Goal: Task Accomplishment & Management: Manage account settings

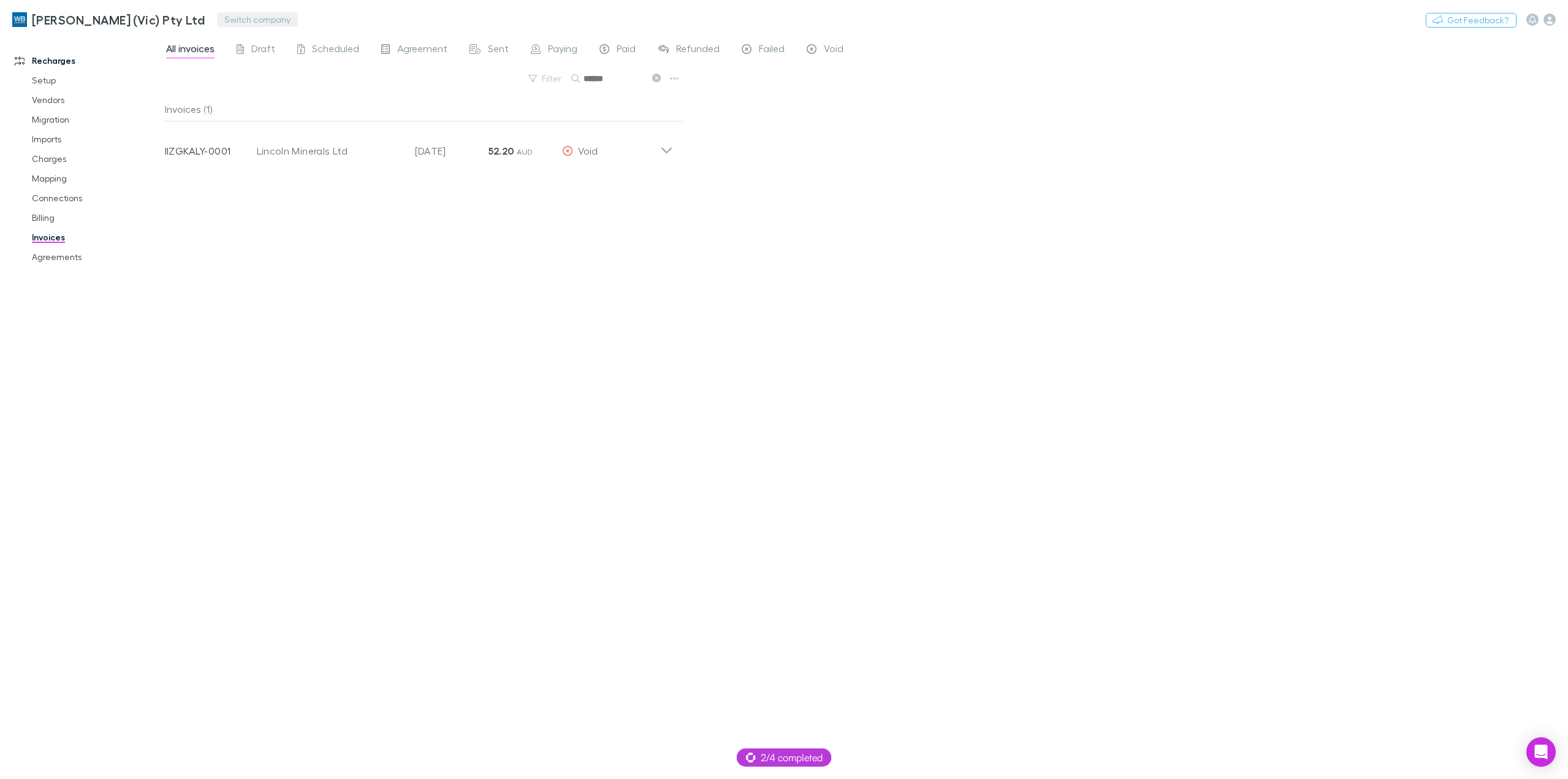
click at [235, 21] on button "Switch company" at bounding box center [257, 19] width 81 height 15
type input "***"
click at [262, 71] on p "Rem Support Test" at bounding box center [245, 73] width 85 height 15
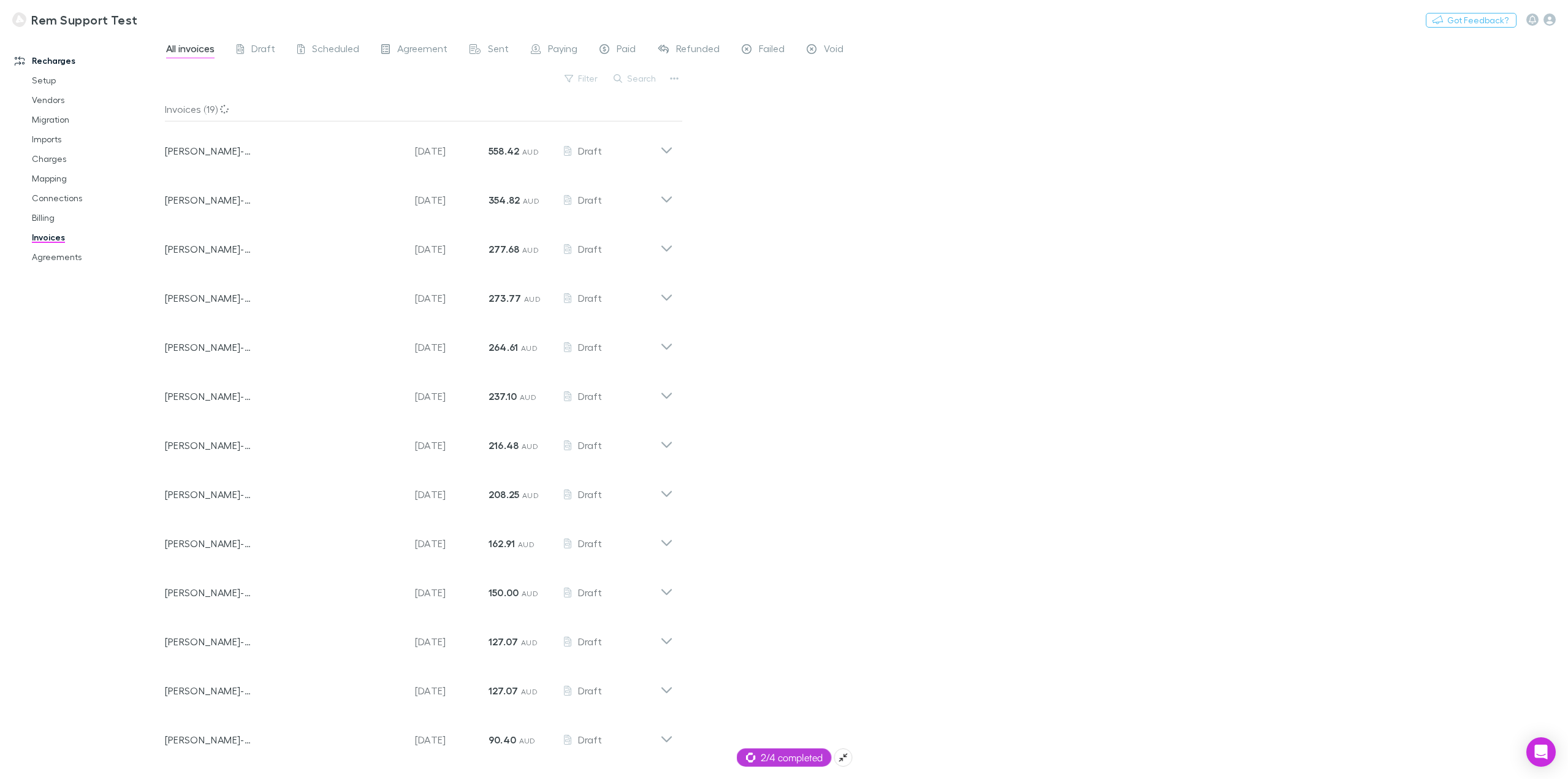
click at [787, 754] on span "2/4 completed" at bounding box center [785, 757] width 77 height 15
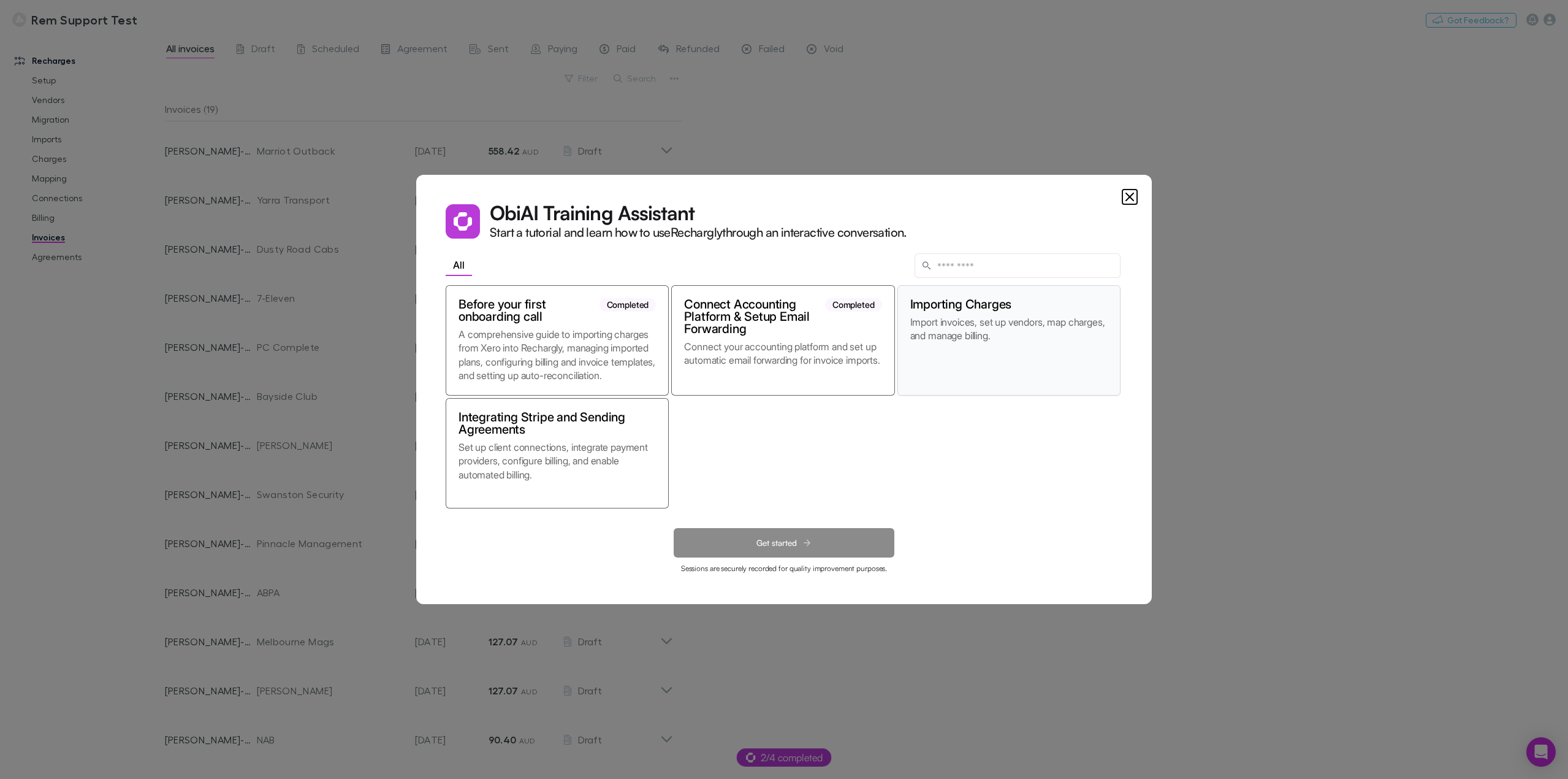
click at [1036, 352] on p "Import invoices, set up vendors, map charges, and manage billing." at bounding box center [1009, 349] width 197 height 68
click at [798, 547] on button "Get started" at bounding box center [784, 542] width 221 height 29
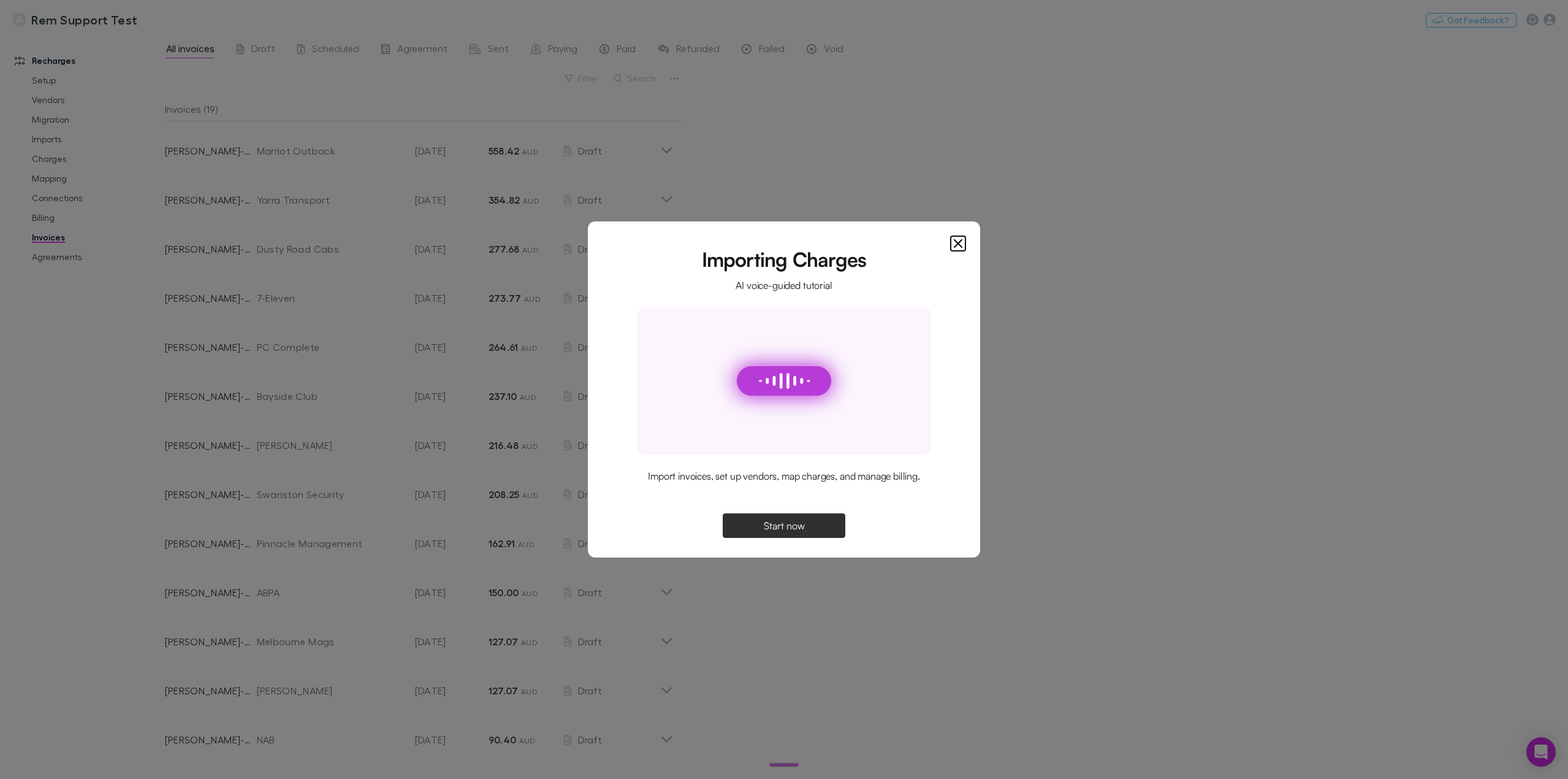
click at [793, 528] on span "Start now" at bounding box center [784, 525] width 41 height 9
click at [800, 528] on span "Continue" at bounding box center [784, 525] width 39 height 9
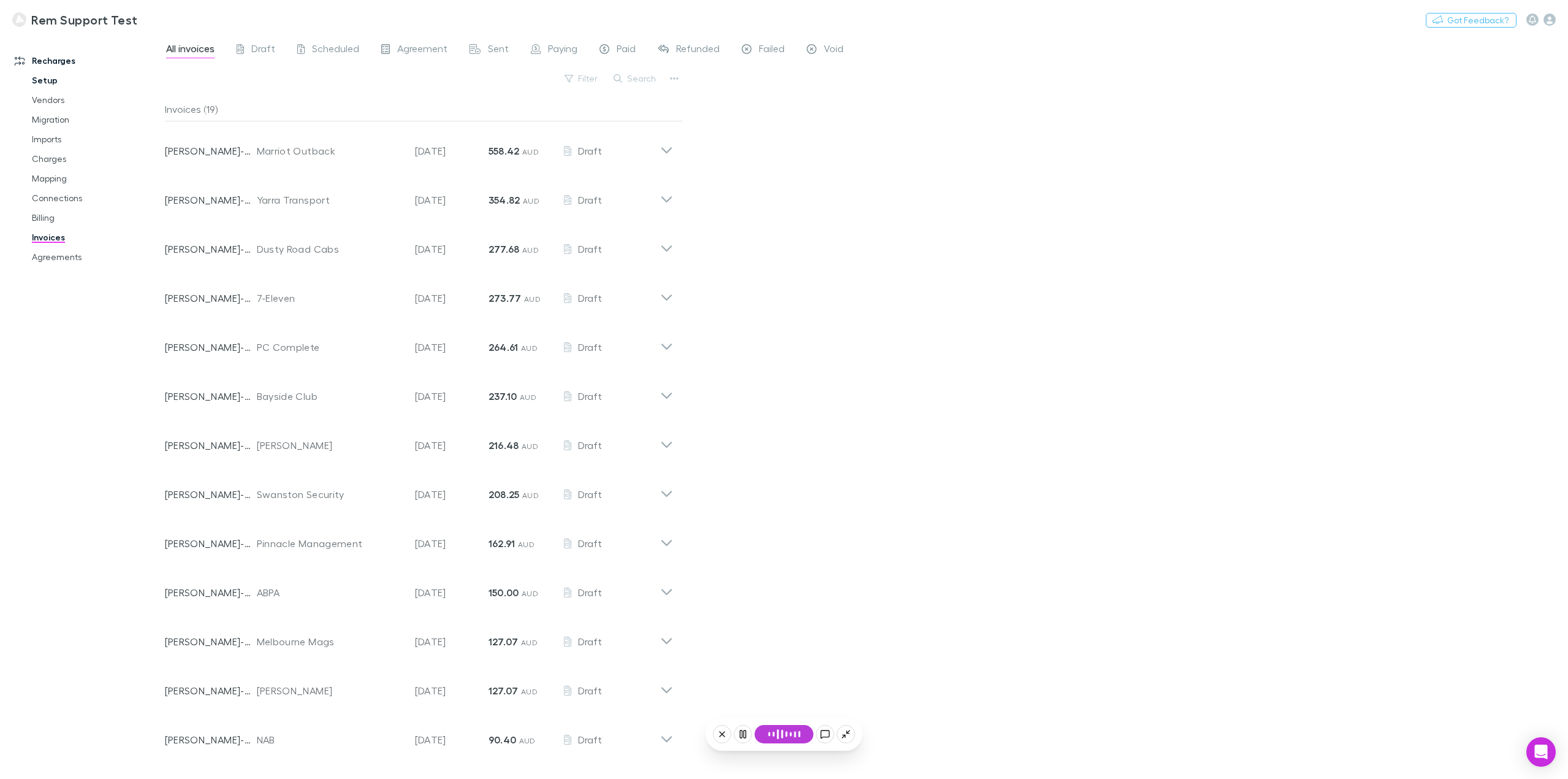
click at [83, 82] on link "Setup" at bounding box center [96, 80] width 152 height 20
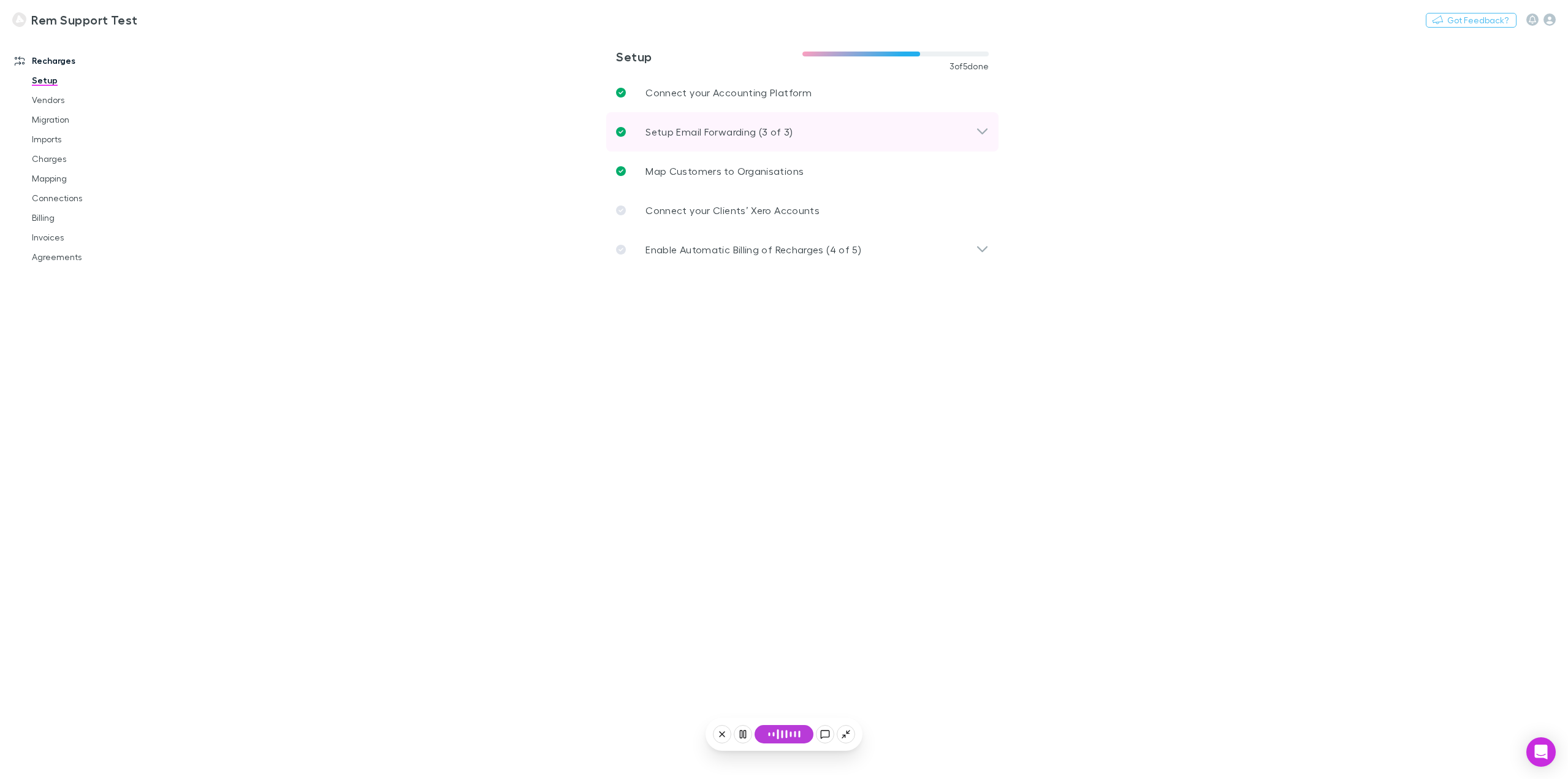
click at [816, 129] on div "Setup Email Forwarding (3 of 3)" at bounding box center [796, 132] width 360 height 15
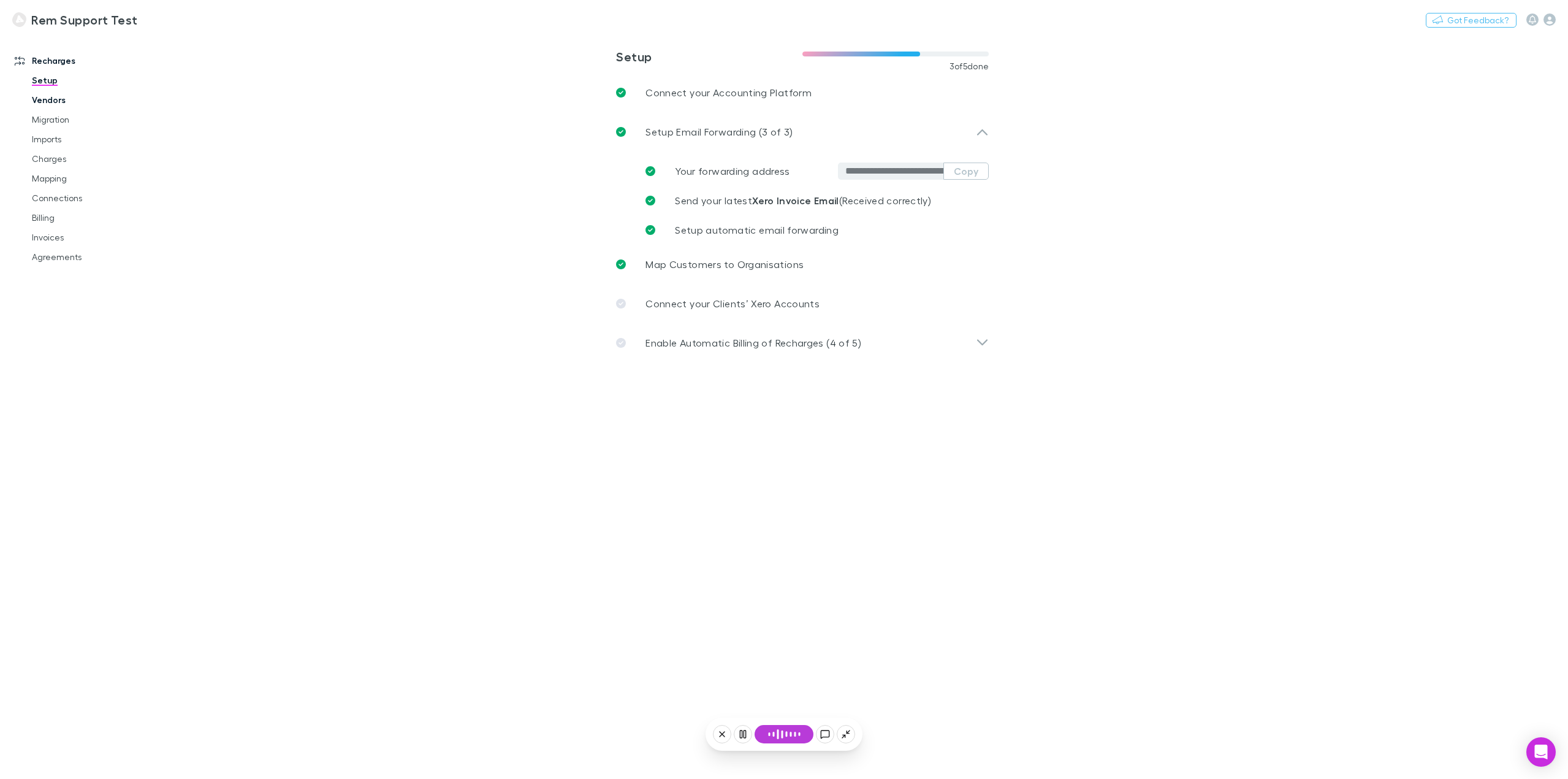
click at [51, 97] on link "Vendors" at bounding box center [96, 99] width 152 height 20
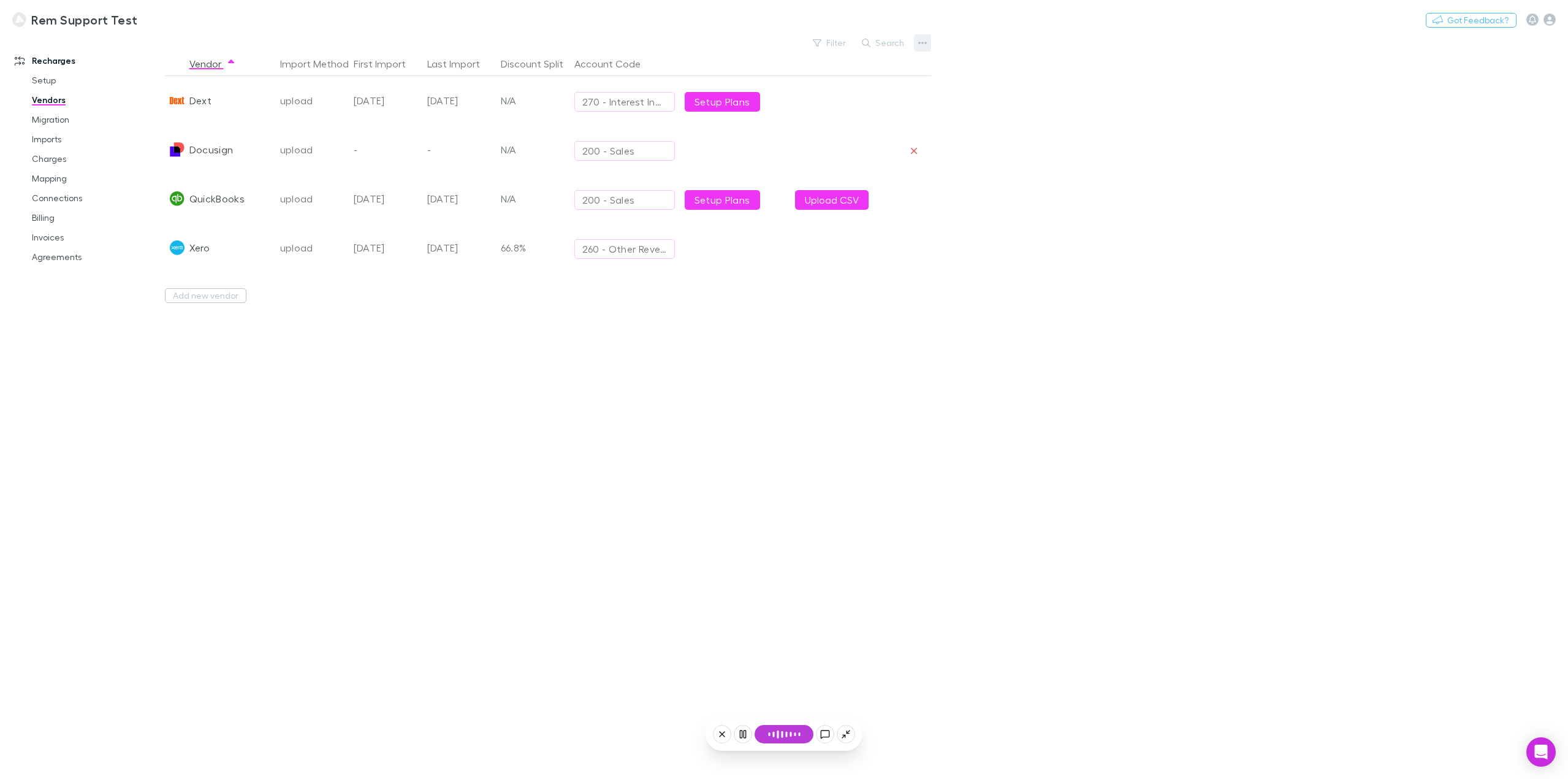
click at [920, 42] on icon "button" at bounding box center [923, 42] width 9 height 9
click at [833, 68] on p "Add New Vendor" at bounding box center [846, 67] width 149 height 15
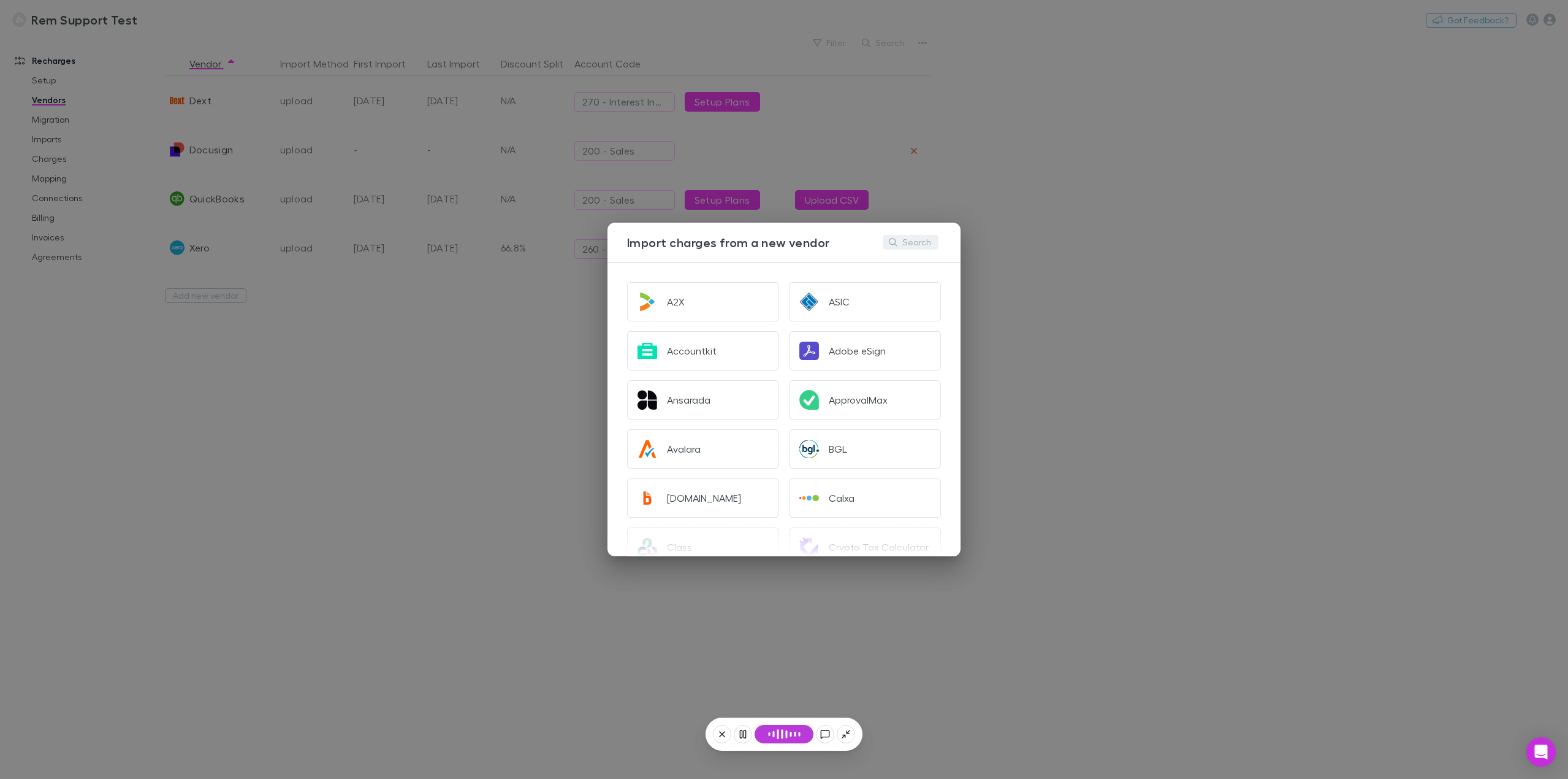
click at [913, 244] on button "Search" at bounding box center [910, 242] width 56 height 15
click at [1149, 263] on div "Import charges from a new vendor Search A2X ASIC Accountkit Adobe eSign Ansarad…" at bounding box center [784, 389] width 1568 height 779
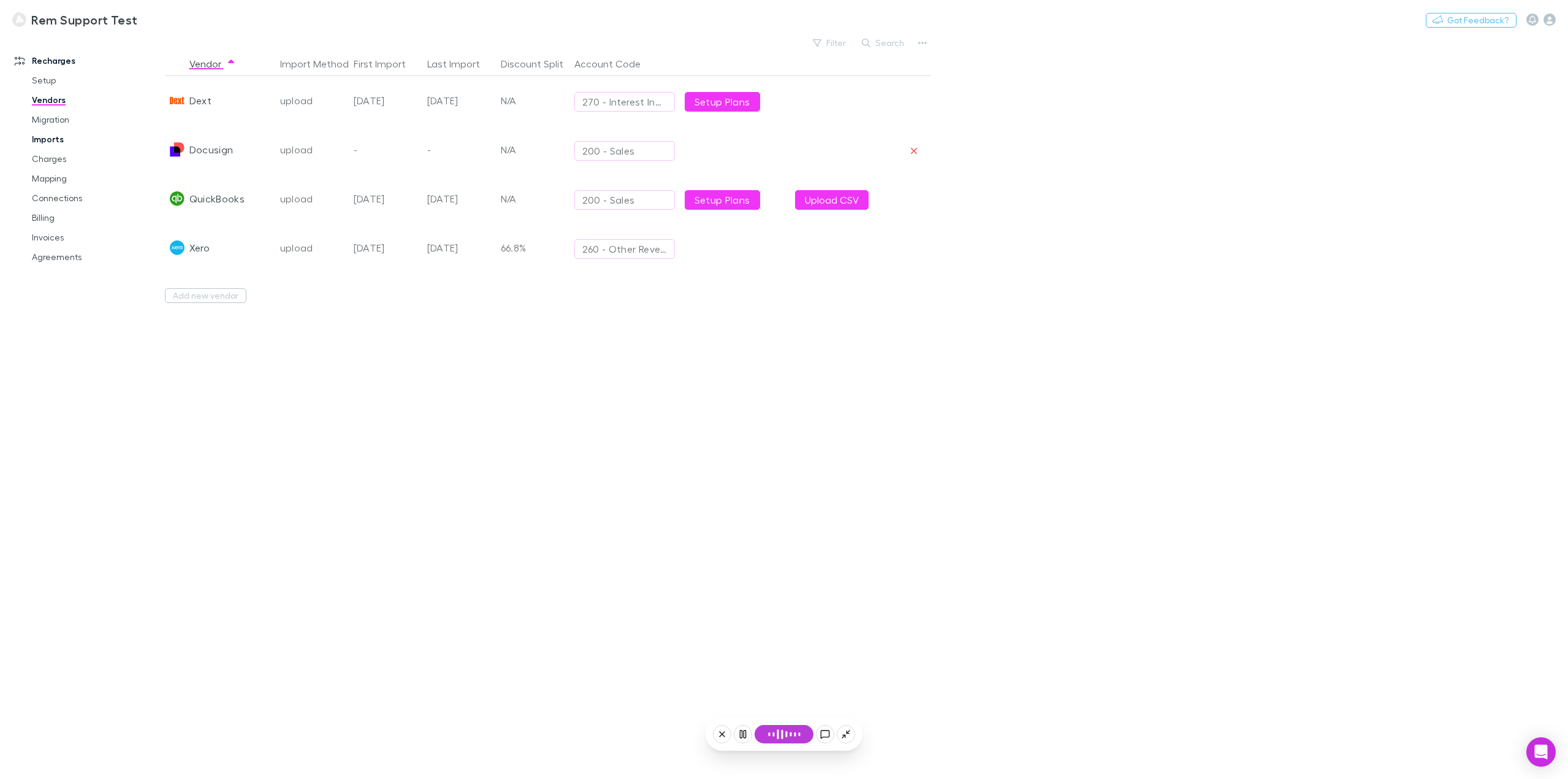
click at [52, 137] on link "Imports" at bounding box center [96, 139] width 152 height 20
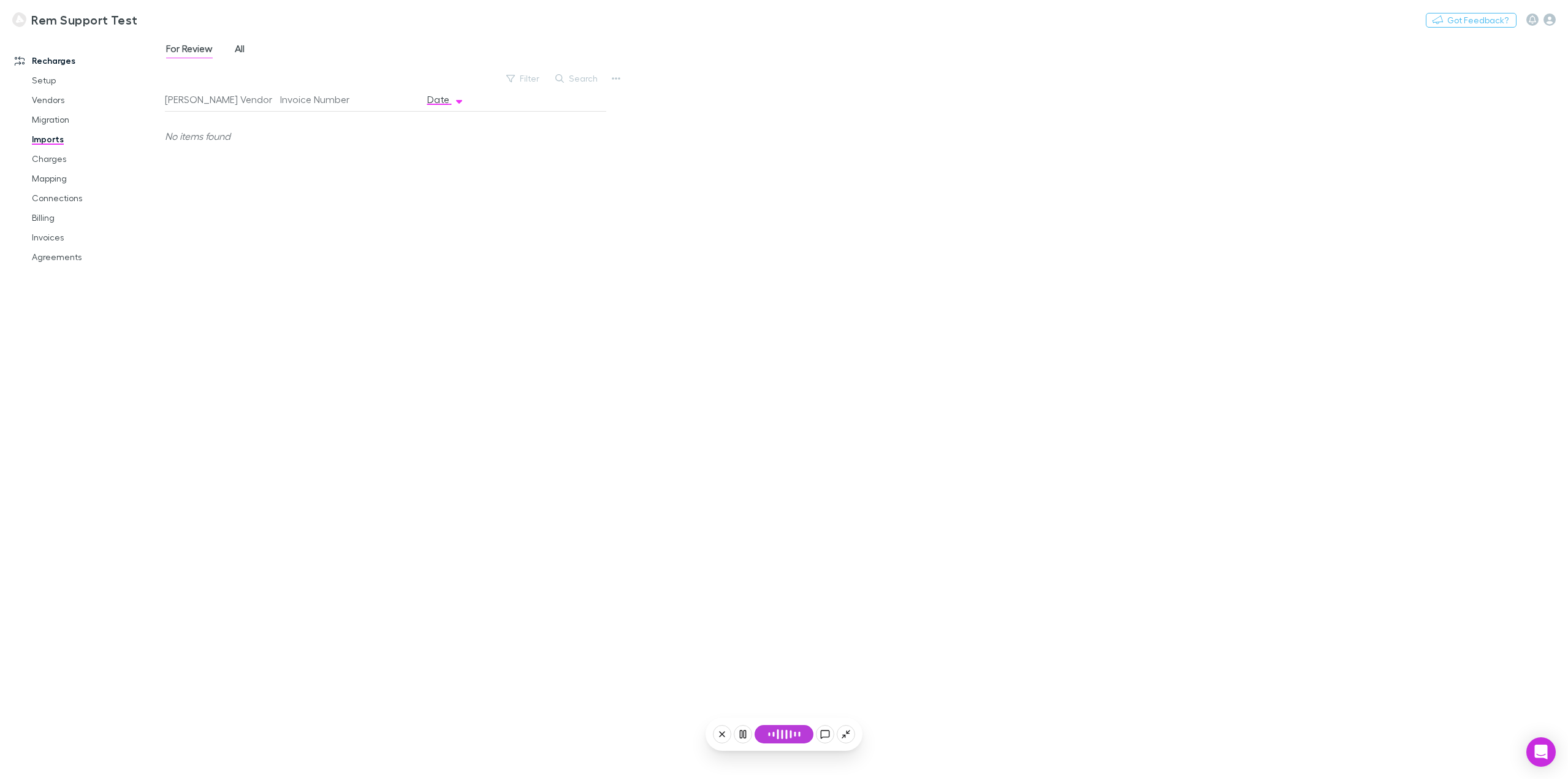
click at [245, 45] on link "All" at bounding box center [239, 50] width 12 height 20
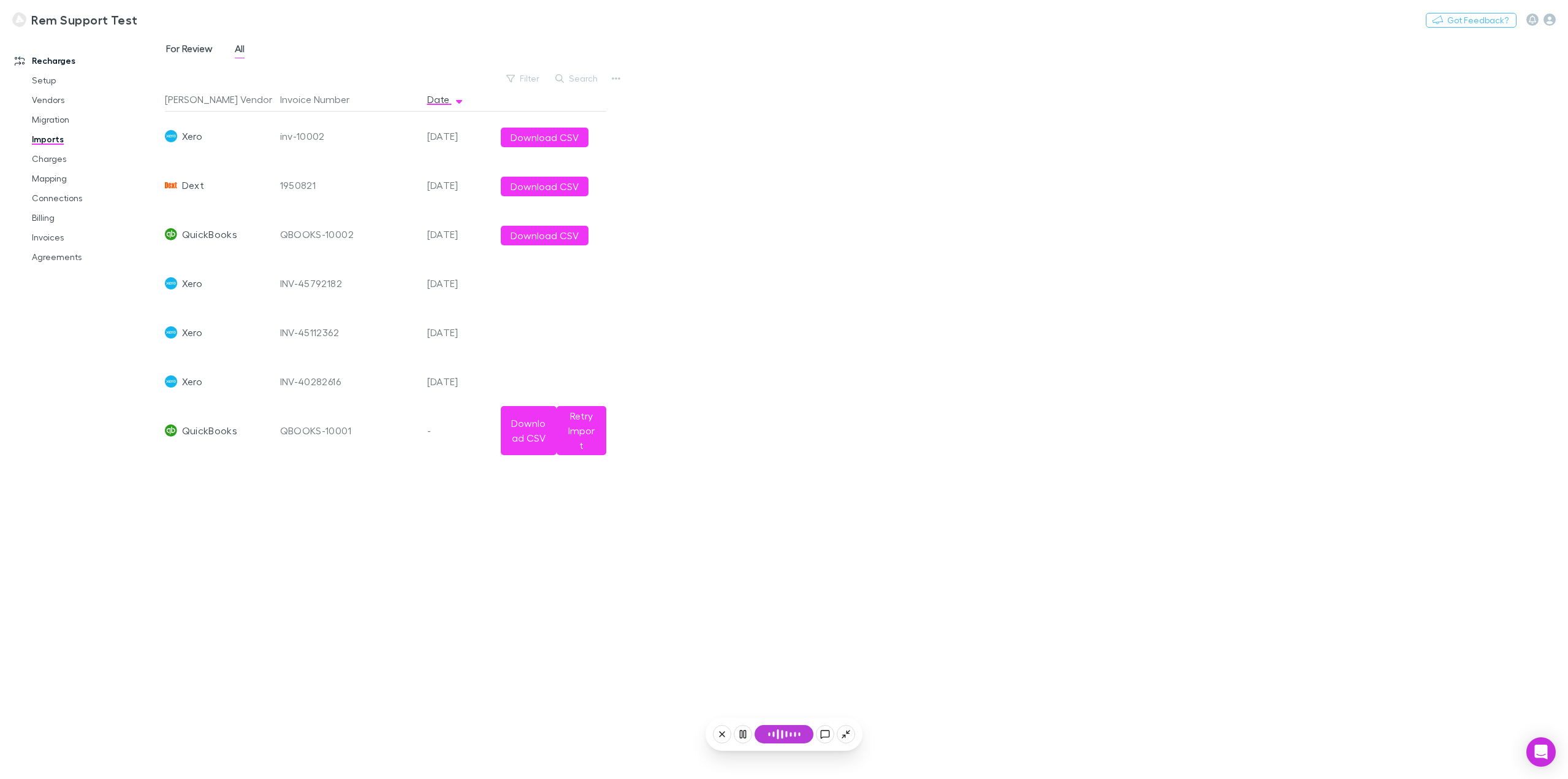
click at [197, 44] on span "For Review" at bounding box center [189, 50] width 46 height 16
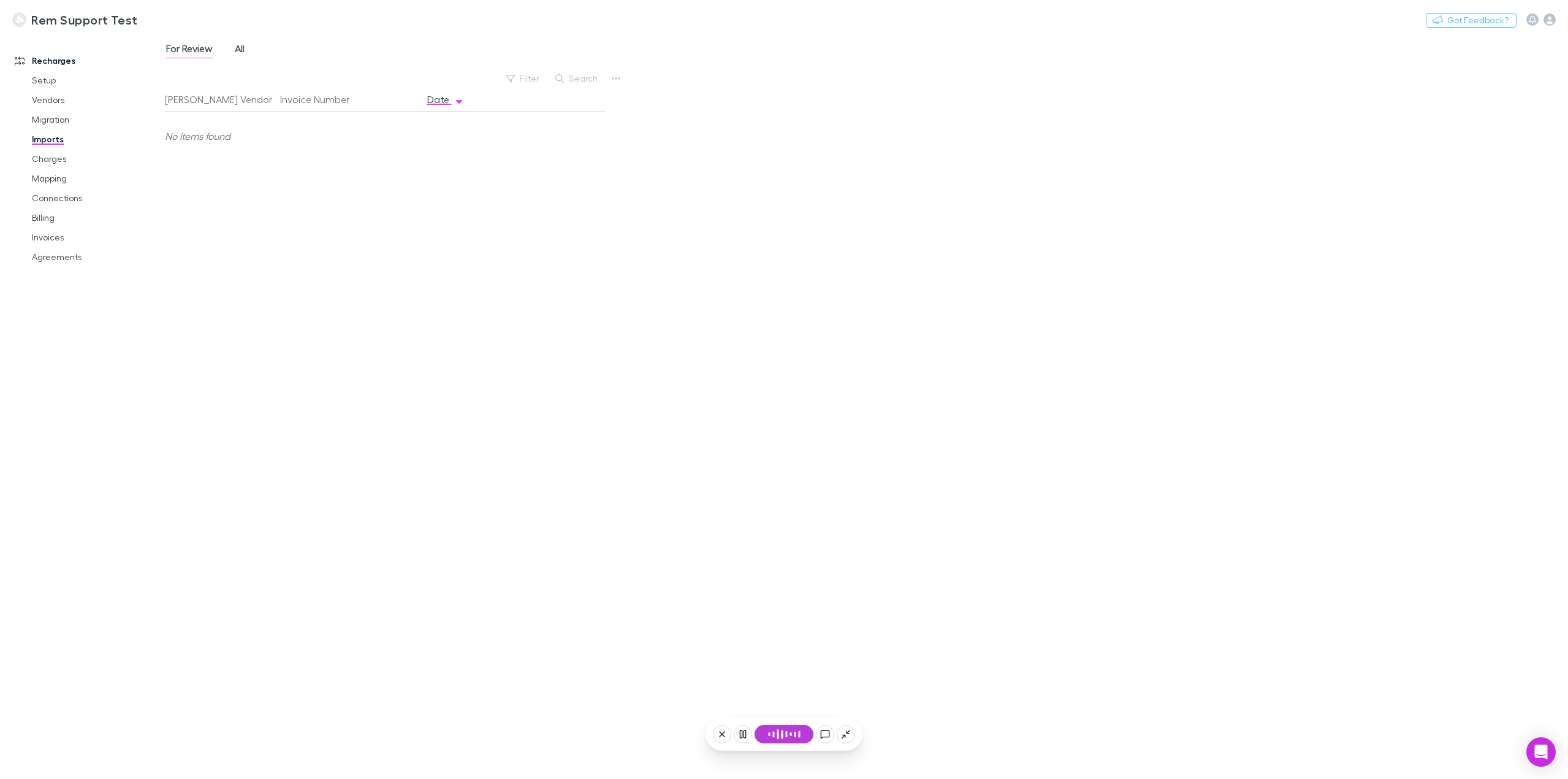
click at [245, 51] on link "All" at bounding box center [239, 50] width 12 height 20
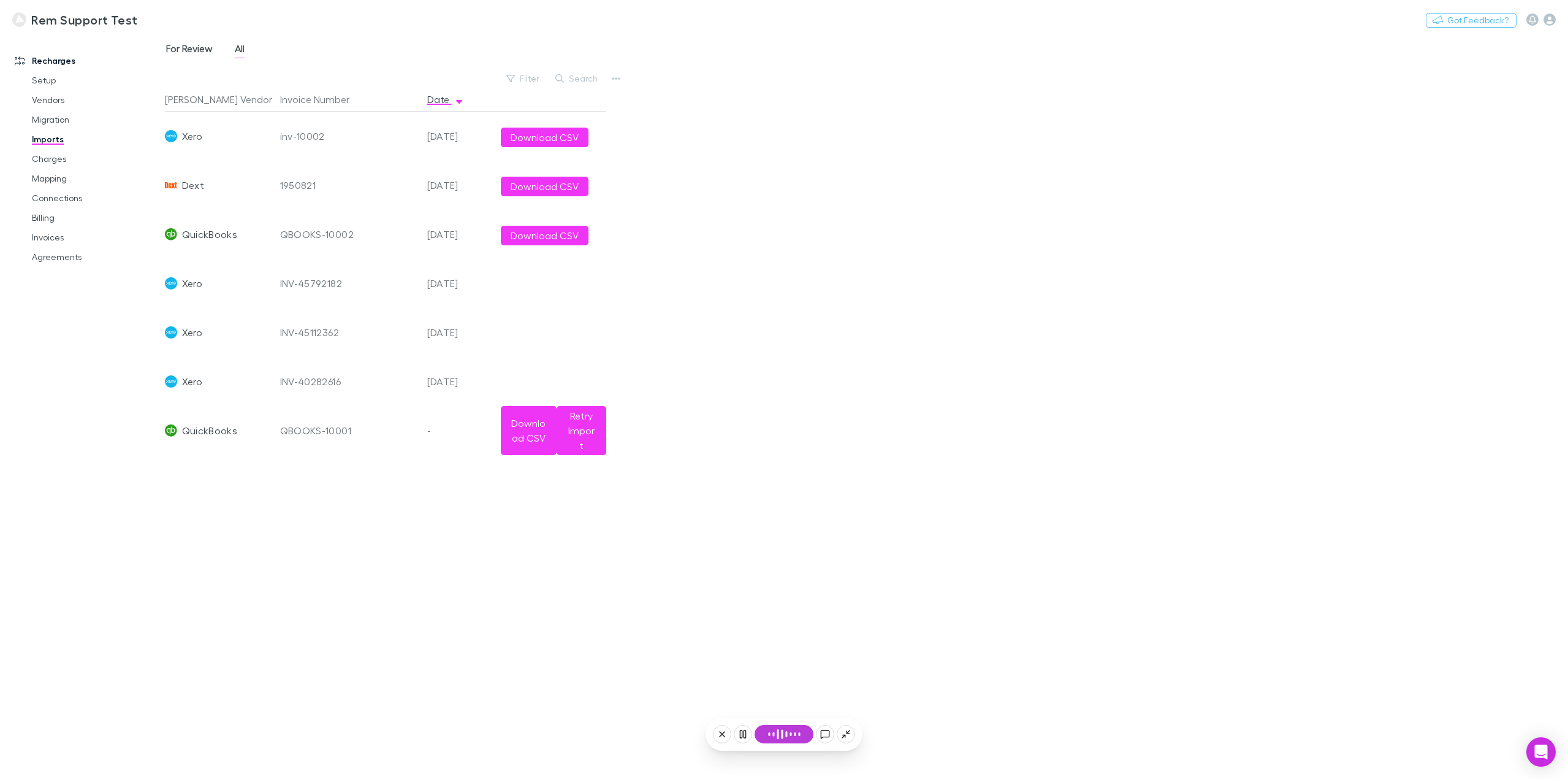
click at [184, 49] on span "For Review" at bounding box center [189, 50] width 46 height 16
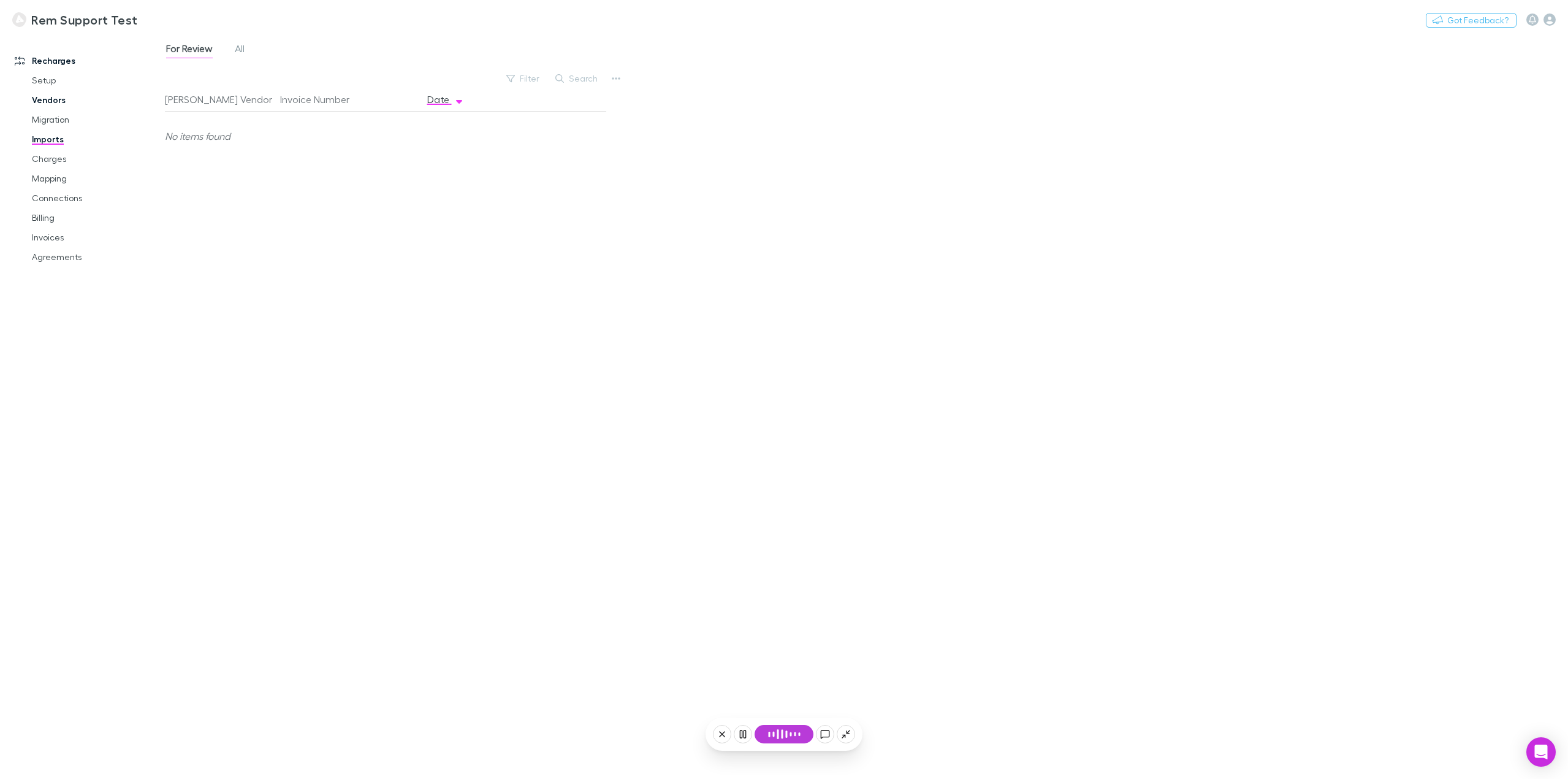
click at [54, 101] on link "Vendors" at bounding box center [96, 99] width 152 height 20
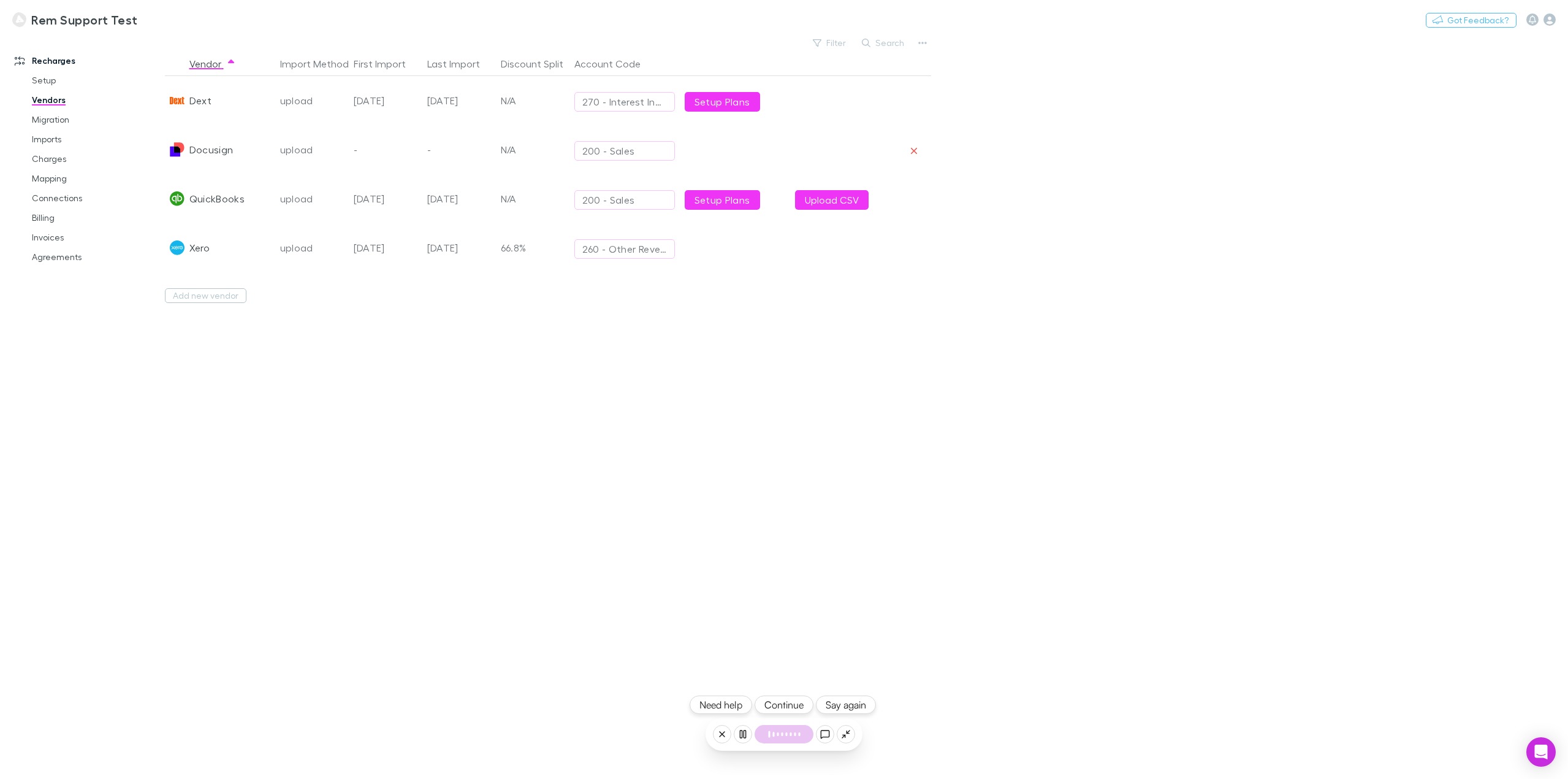
click at [721, 97] on link "Setup Plans" at bounding box center [722, 102] width 75 height 20
click at [689, 101] on link "Setup Plans" at bounding box center [722, 102] width 75 height 20
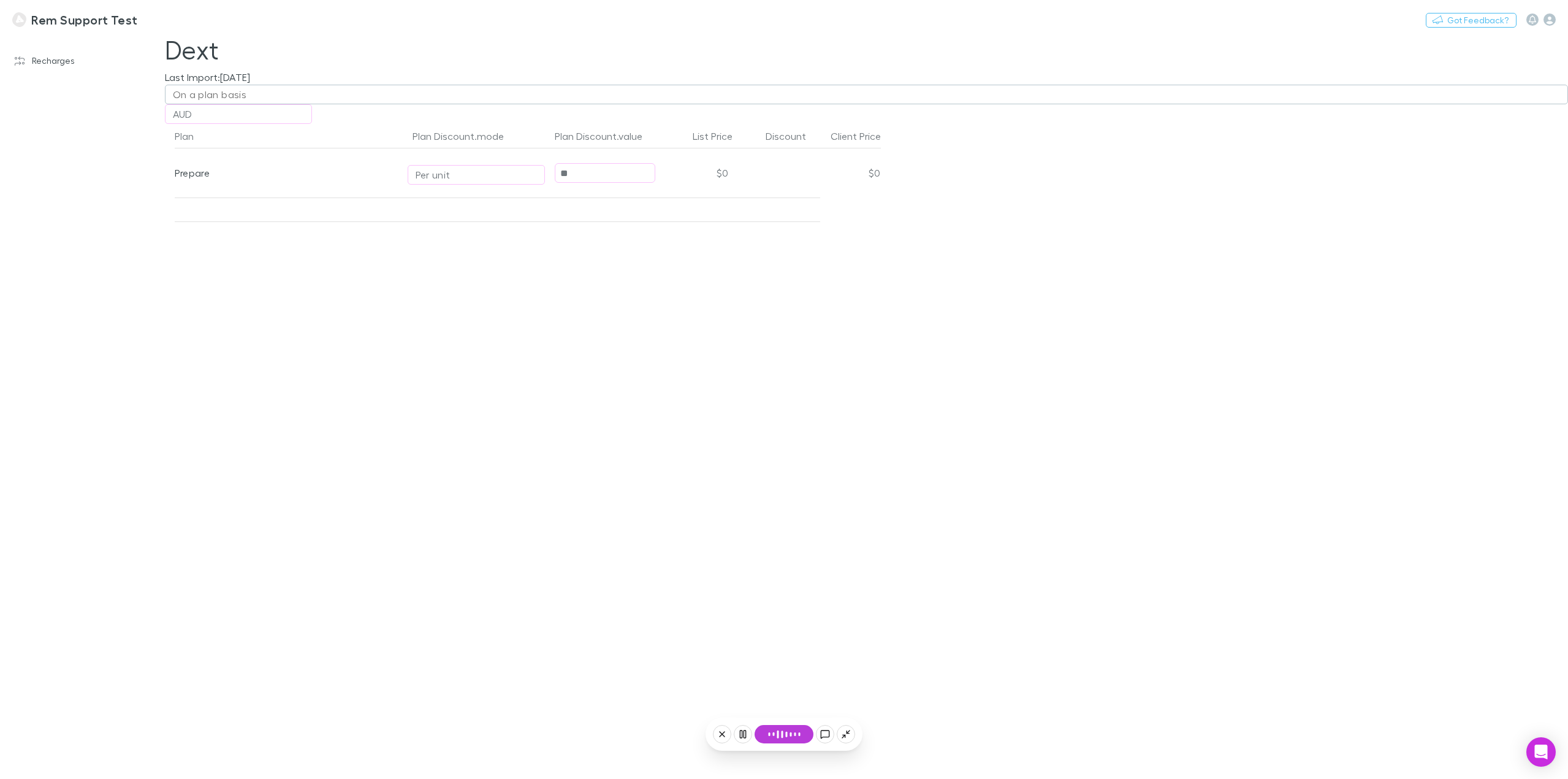
click at [245, 92] on div "On a plan basis" at bounding box center [209, 94] width 74 height 15
click at [703, 402] on div at bounding box center [784, 389] width 1568 height 779
click at [237, 91] on div "On a plan basis" at bounding box center [209, 94] width 74 height 15
click at [549, 328] on div at bounding box center [784, 389] width 1568 height 779
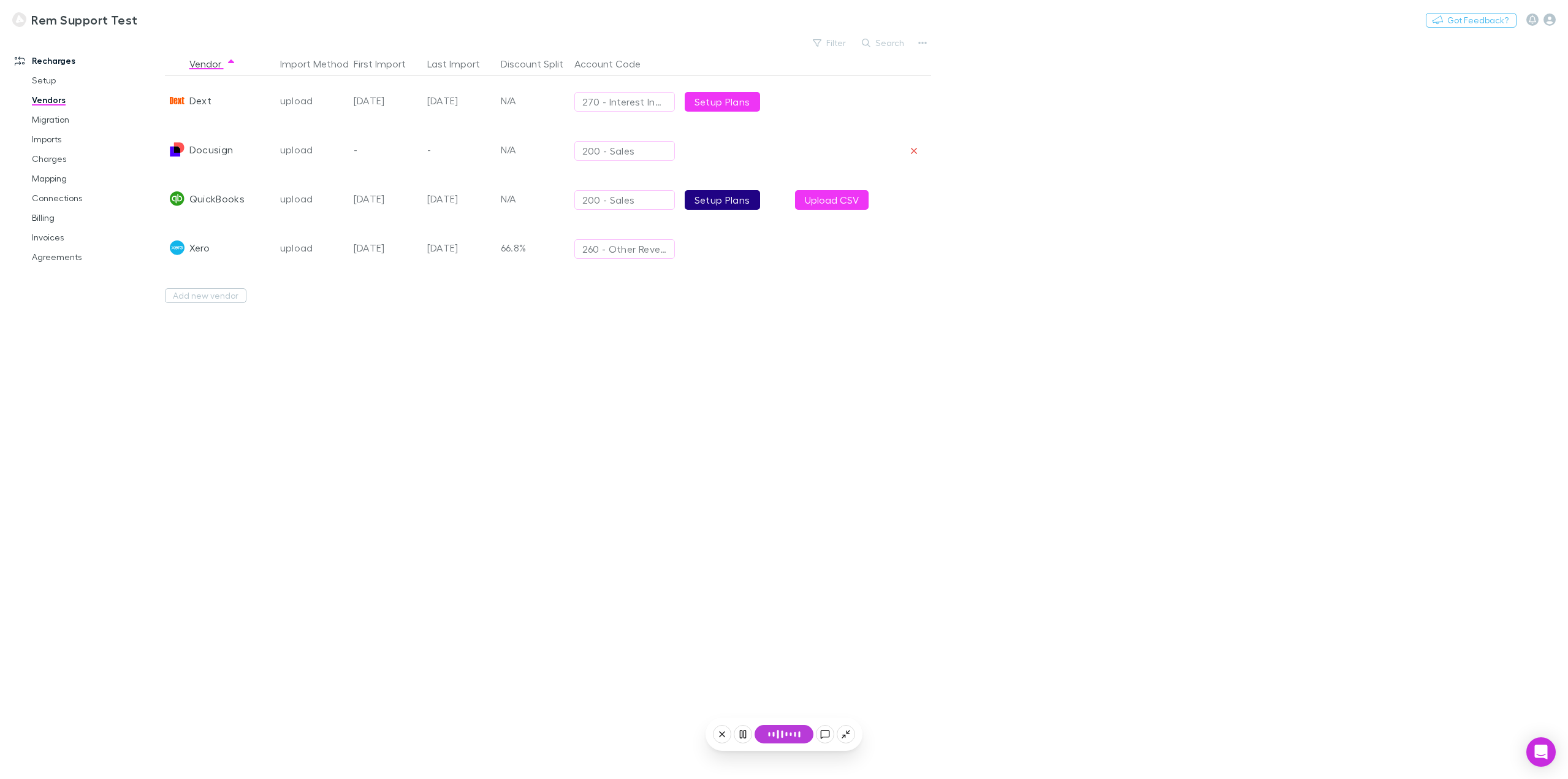
click at [720, 205] on link "Setup Plans" at bounding box center [722, 199] width 75 height 20
click at [728, 104] on link "Setup Plans" at bounding box center [722, 102] width 75 height 20
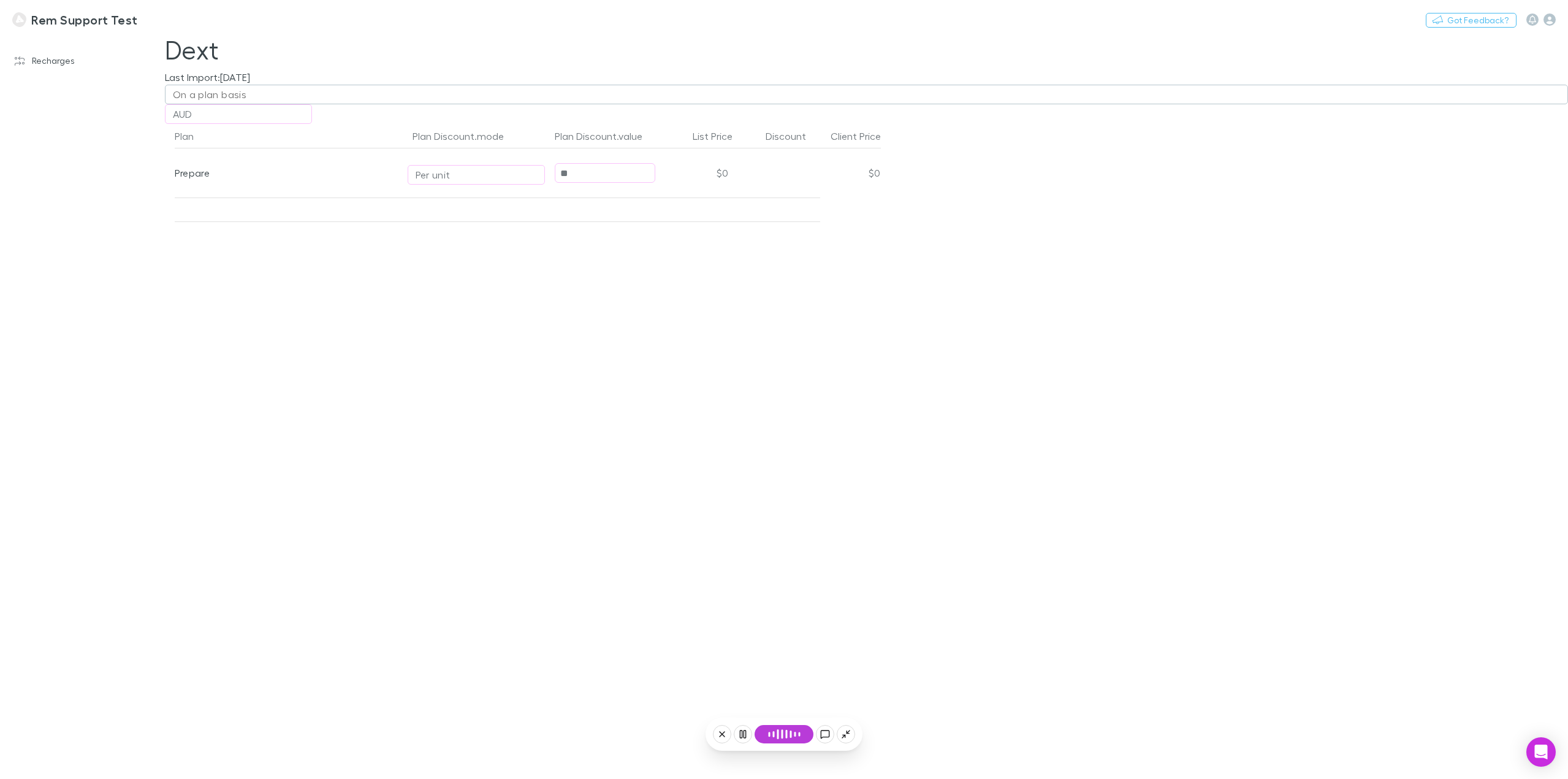
click at [190, 94] on div "On a plan basis" at bounding box center [209, 94] width 74 height 15
click at [674, 367] on div at bounding box center [784, 389] width 1568 height 779
click at [176, 176] on div "Prepare" at bounding box center [286, 172] width 223 height 49
click at [215, 90] on div "On a plan basis" at bounding box center [209, 94] width 74 height 15
click at [447, 178] on div at bounding box center [784, 389] width 1568 height 779
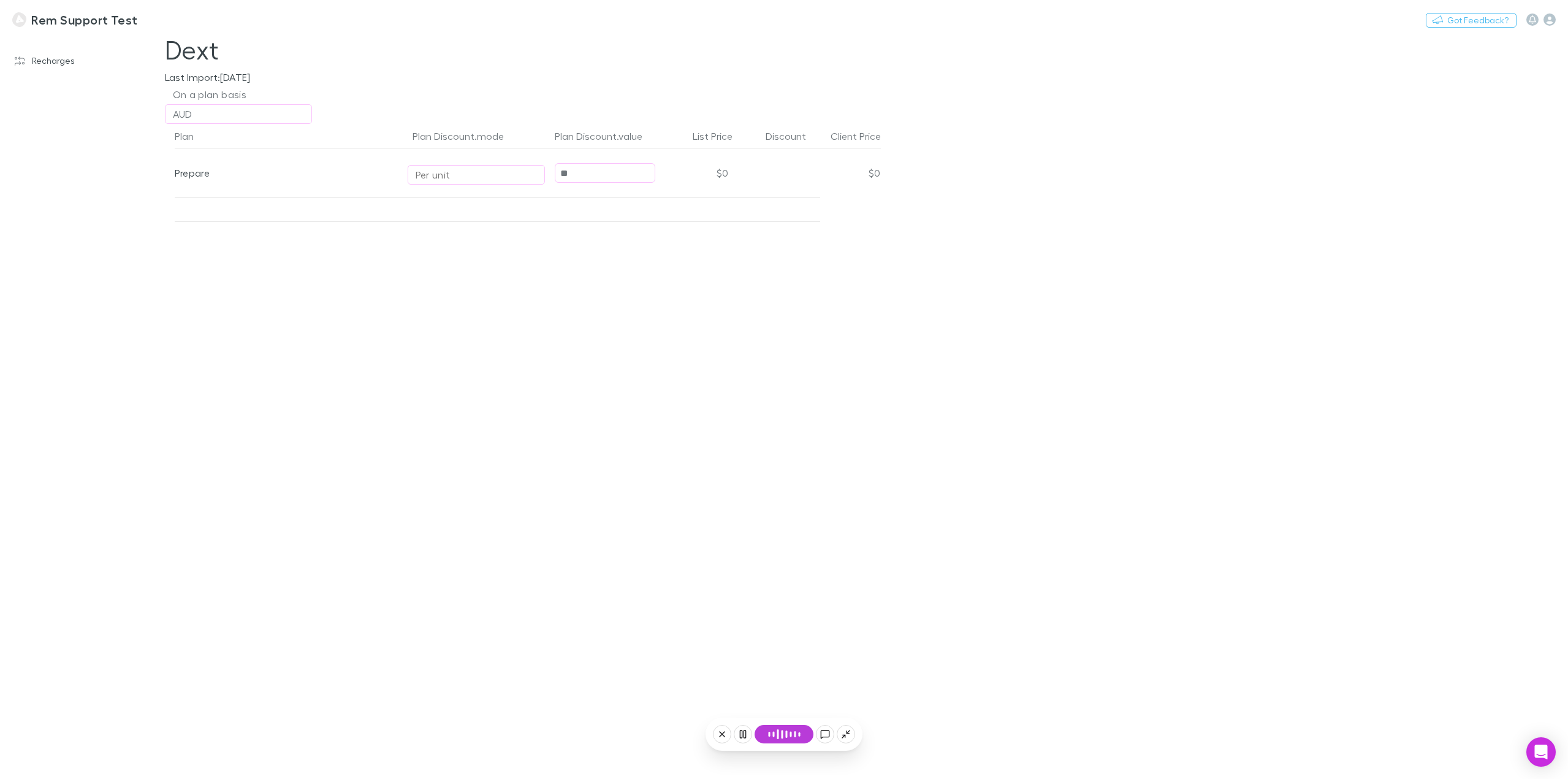
click at [451, 177] on div "Per unit" at bounding box center [476, 174] width 121 height 15
click at [865, 317] on div at bounding box center [784, 389] width 1568 height 779
click at [45, 17] on h3 "Rem Support Test" at bounding box center [85, 19] width 106 height 15
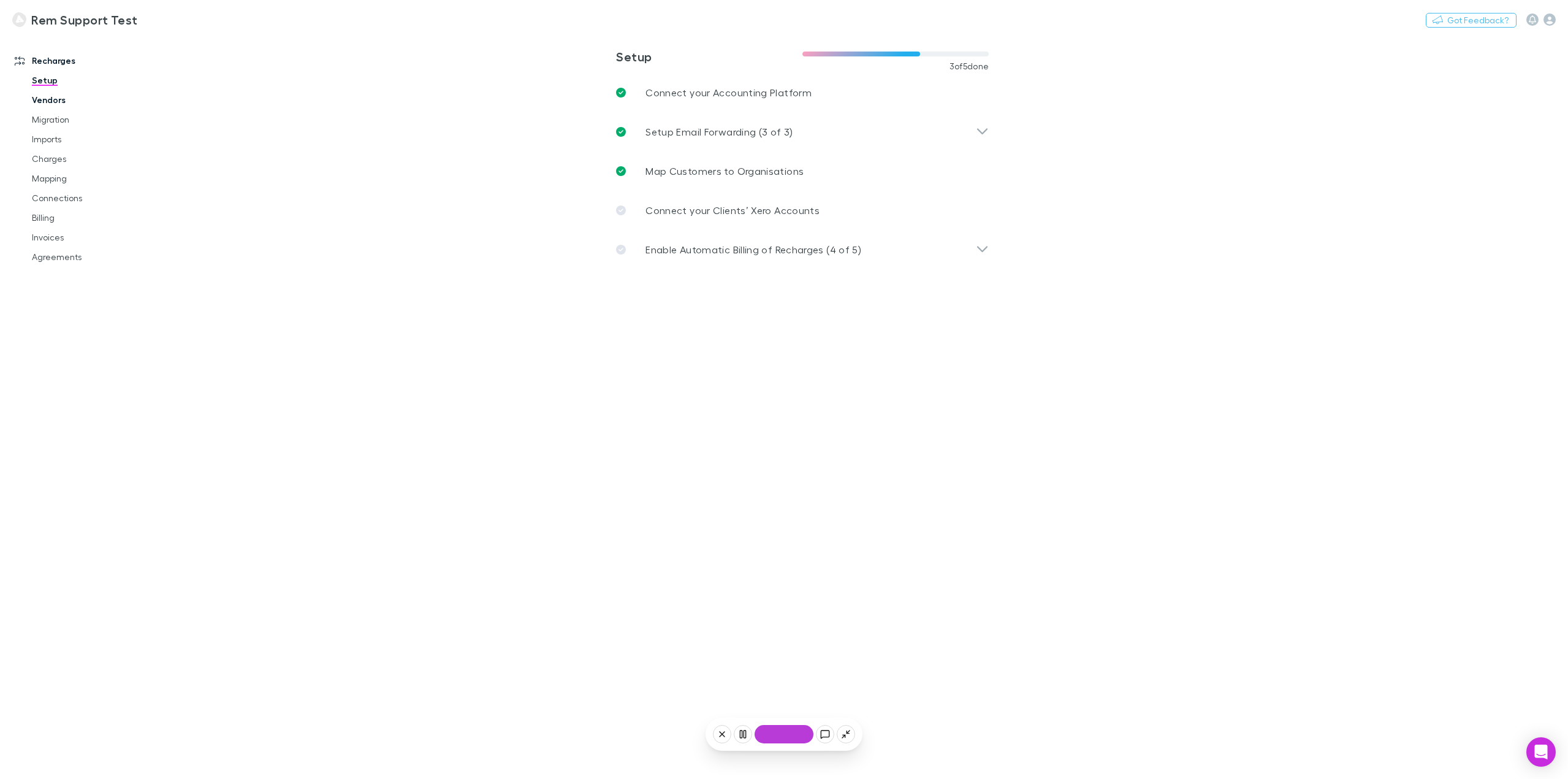
click at [60, 103] on link "Vendors" at bounding box center [96, 99] width 152 height 20
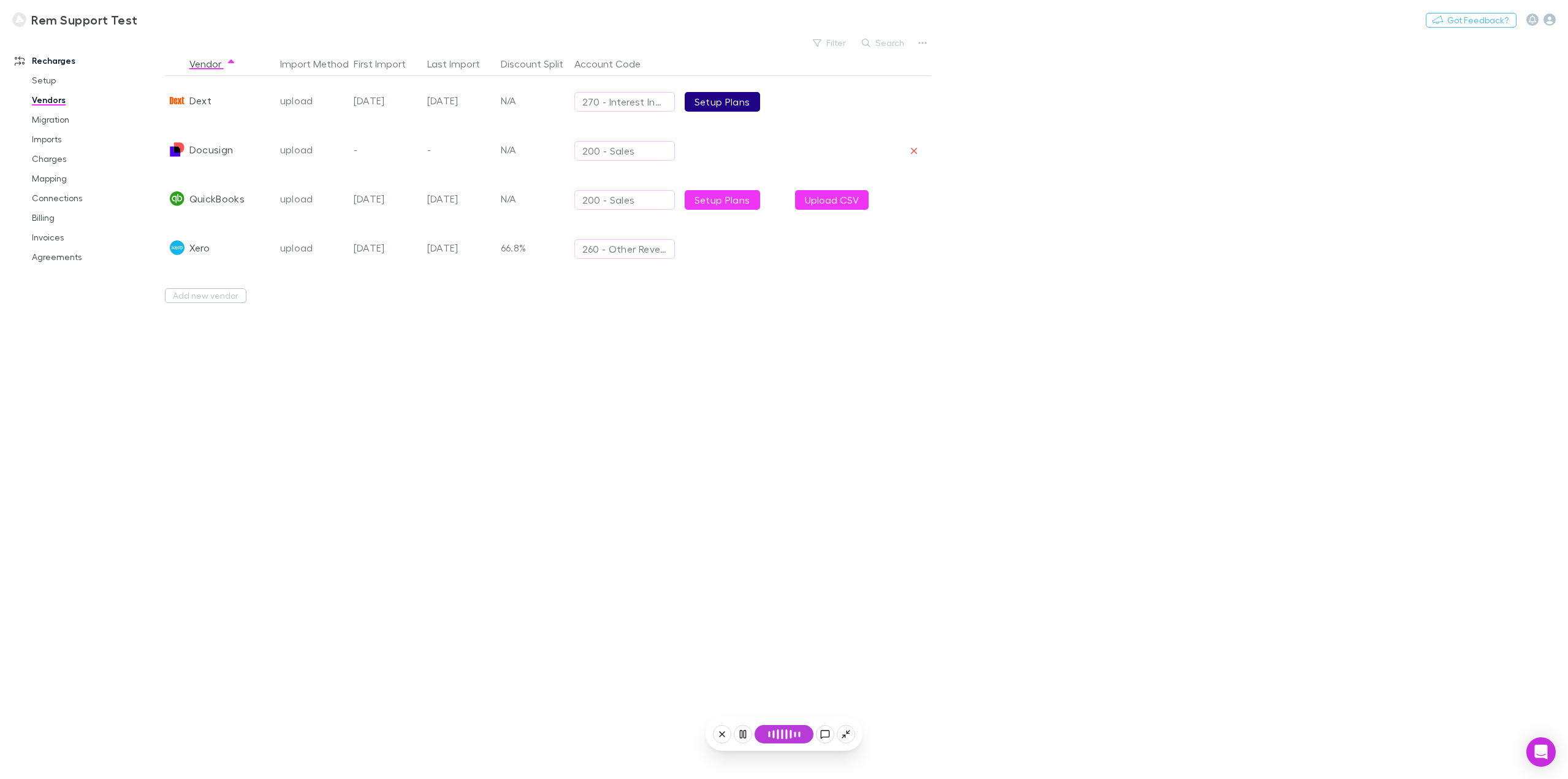
click at [704, 103] on link "Setup Plans" at bounding box center [722, 102] width 75 height 20
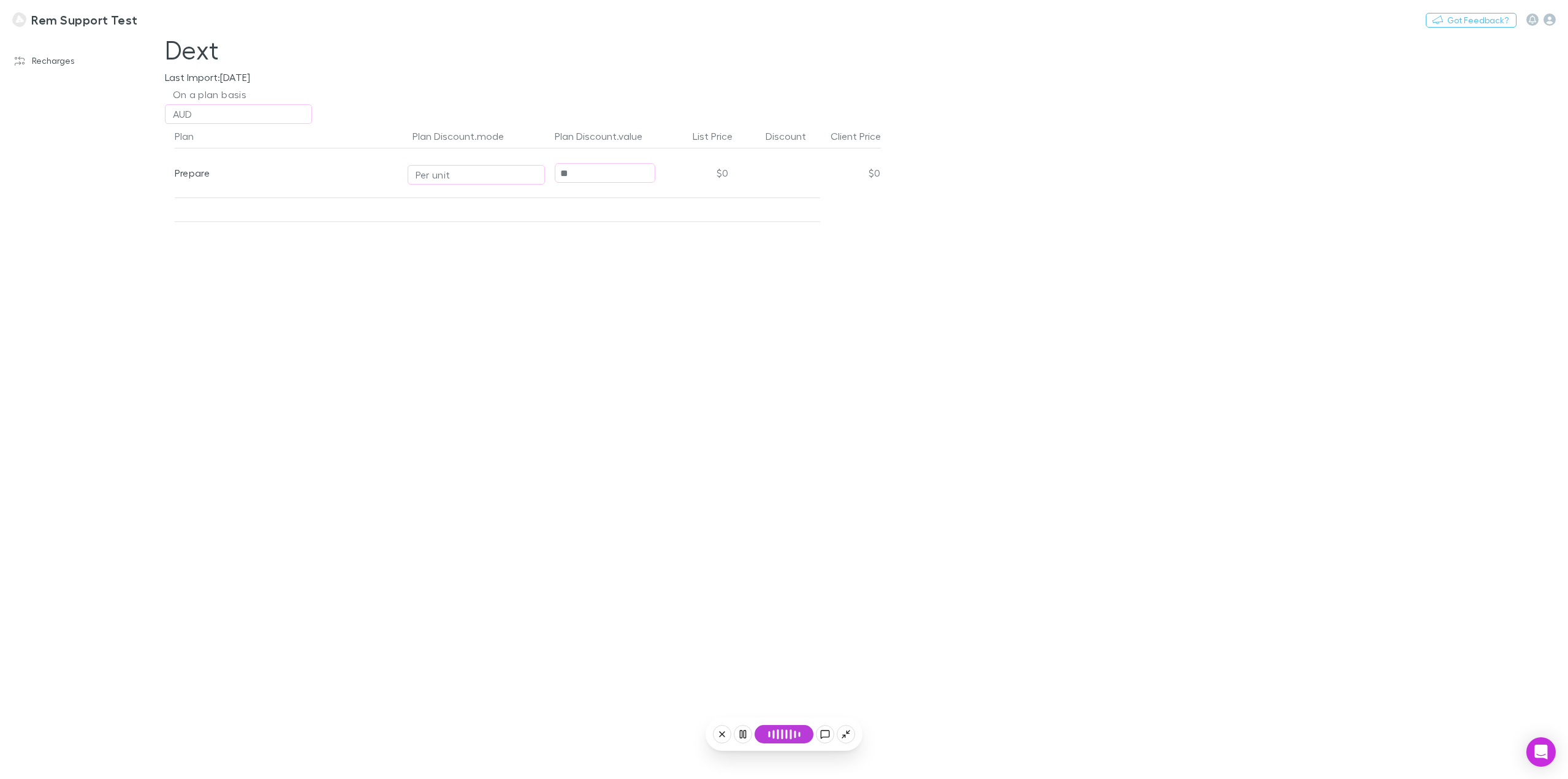
click at [585, 173] on input "**" at bounding box center [605, 173] width 99 height 19
click at [62, 25] on h3 "Rem Support Test" at bounding box center [85, 19] width 106 height 15
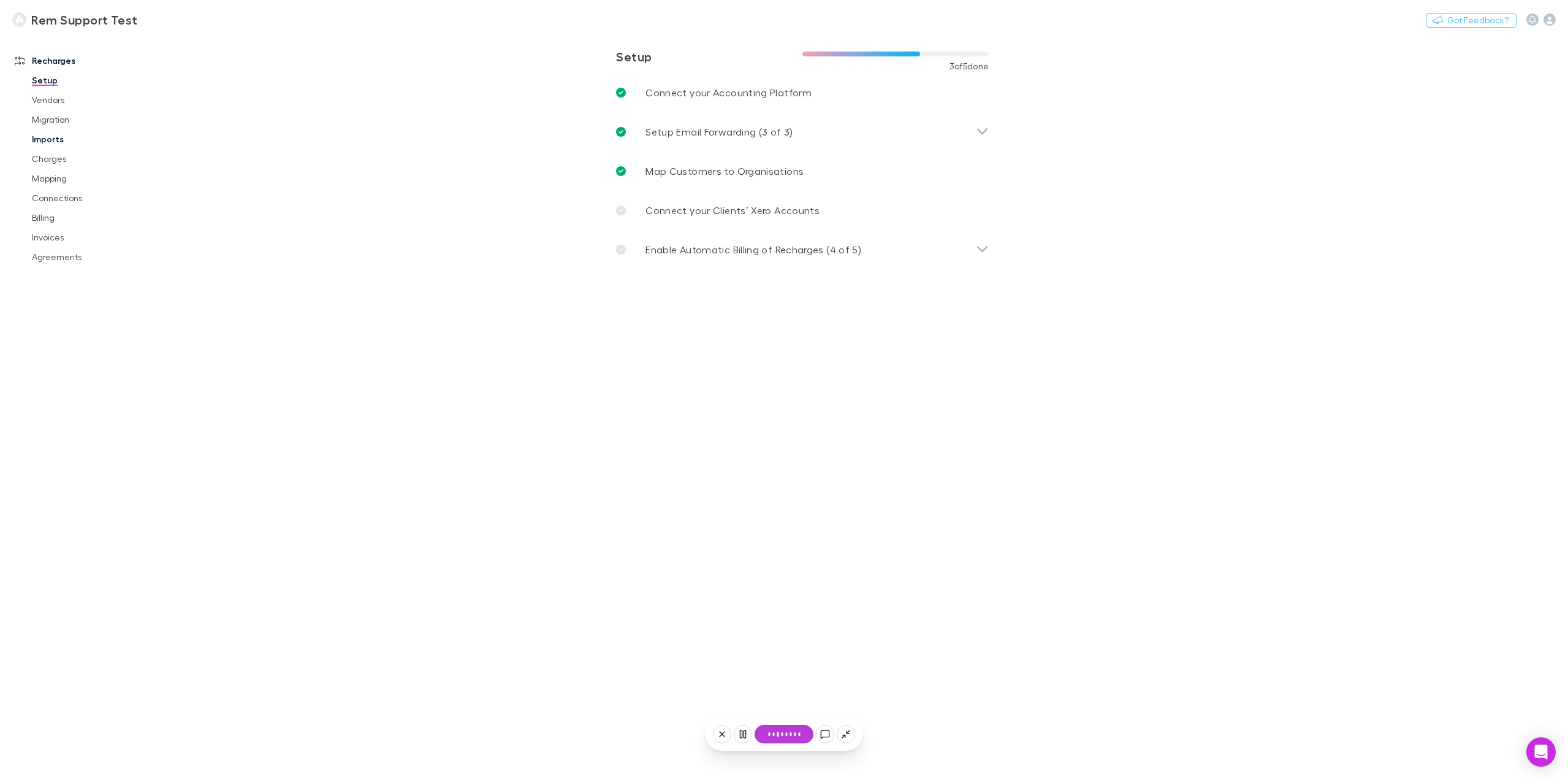
click at [52, 142] on link "Imports" at bounding box center [96, 139] width 152 height 20
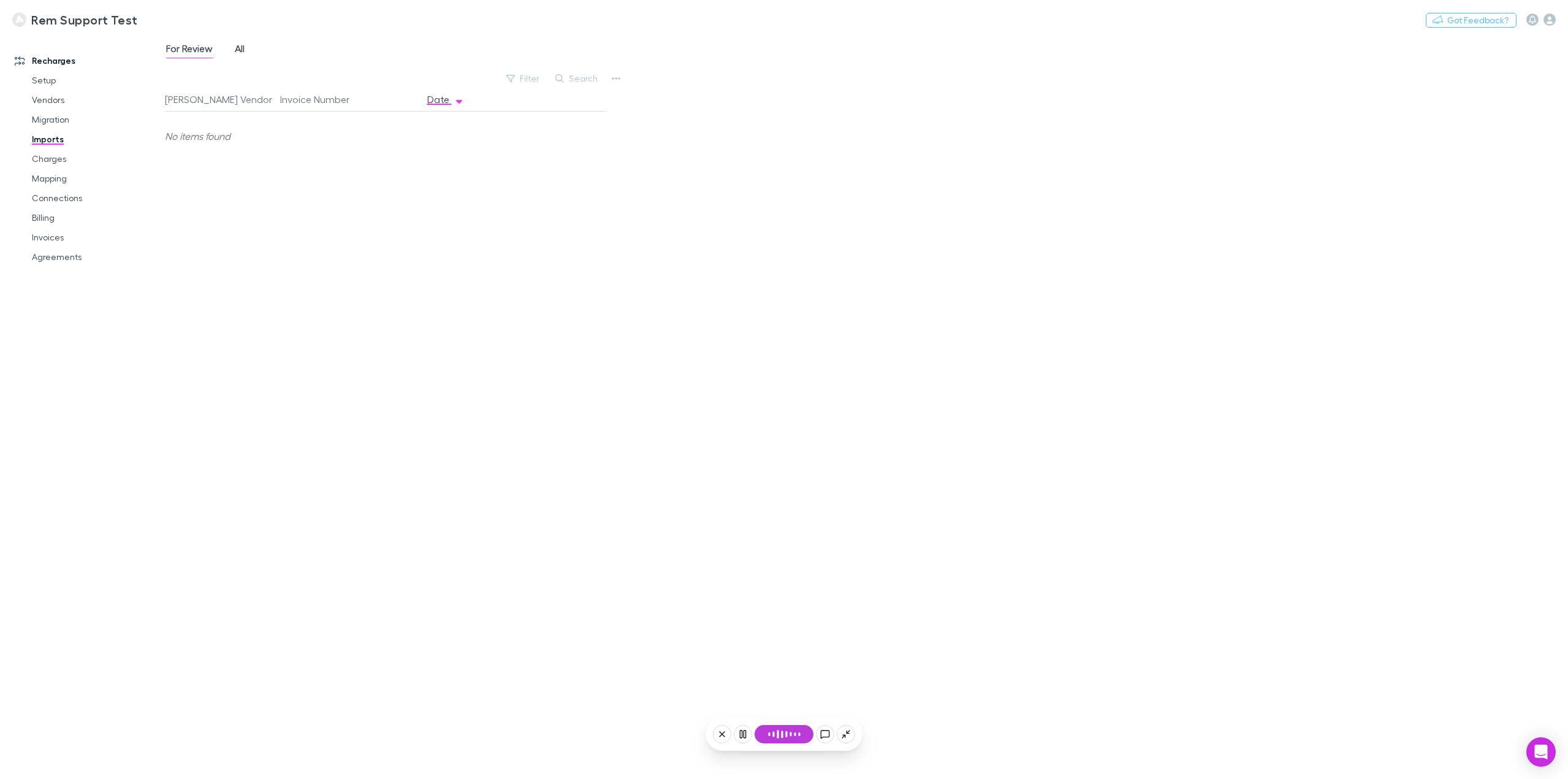
click at [245, 50] on span "All" at bounding box center [239, 50] width 9 height 16
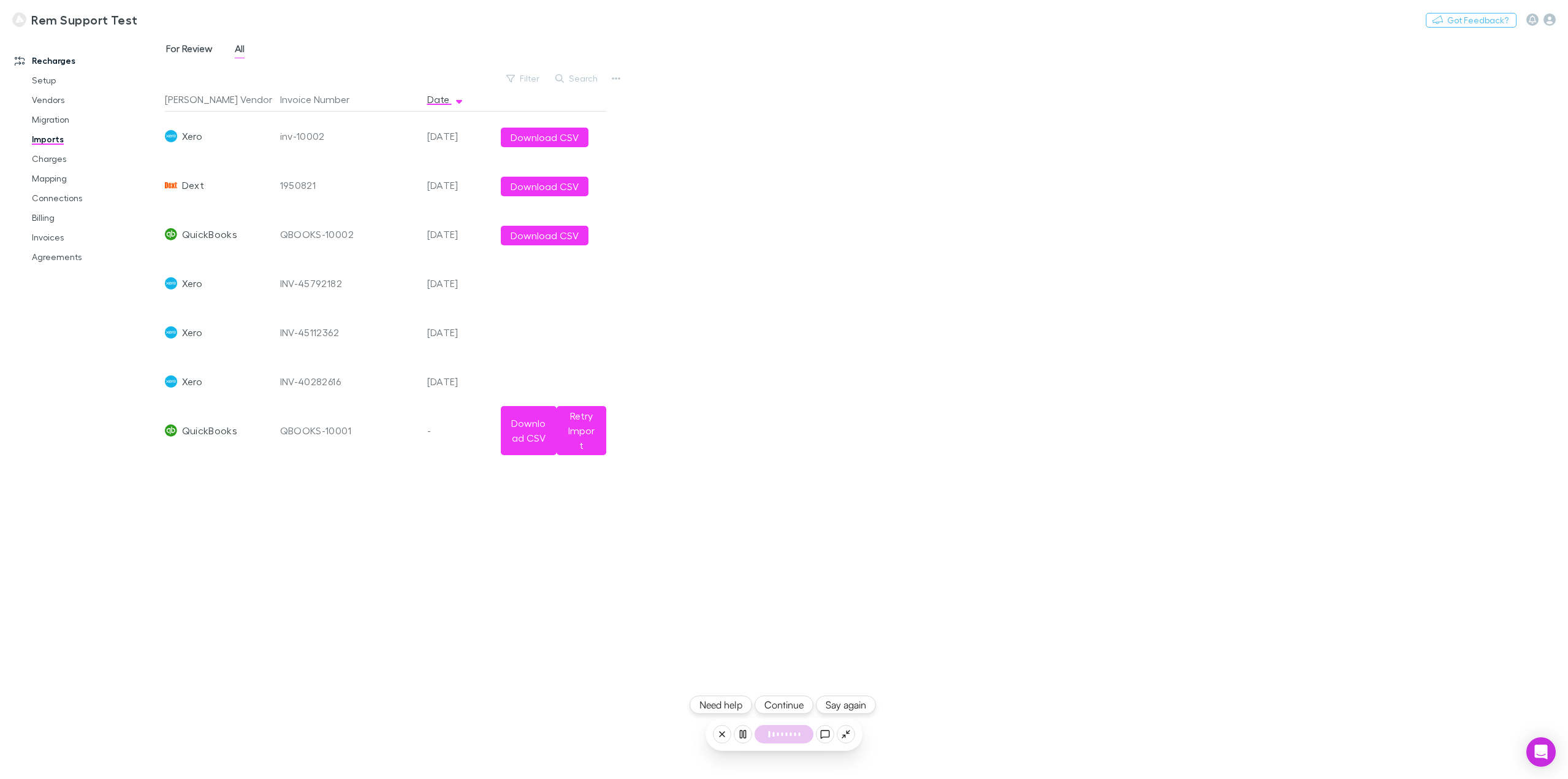
click at [196, 44] on span "For Review" at bounding box center [189, 50] width 46 height 16
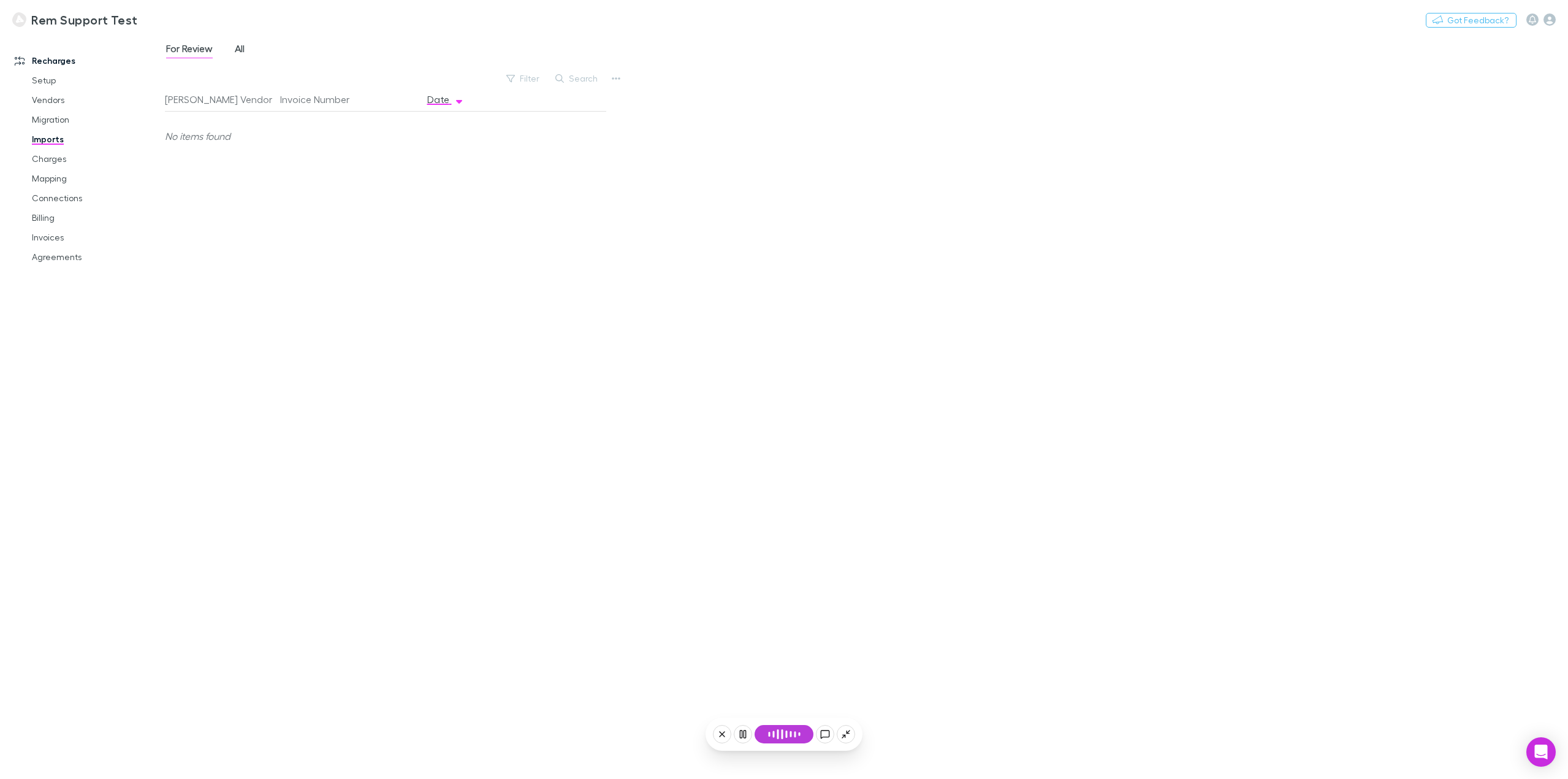
click at [244, 50] on span "All" at bounding box center [239, 50] width 9 height 16
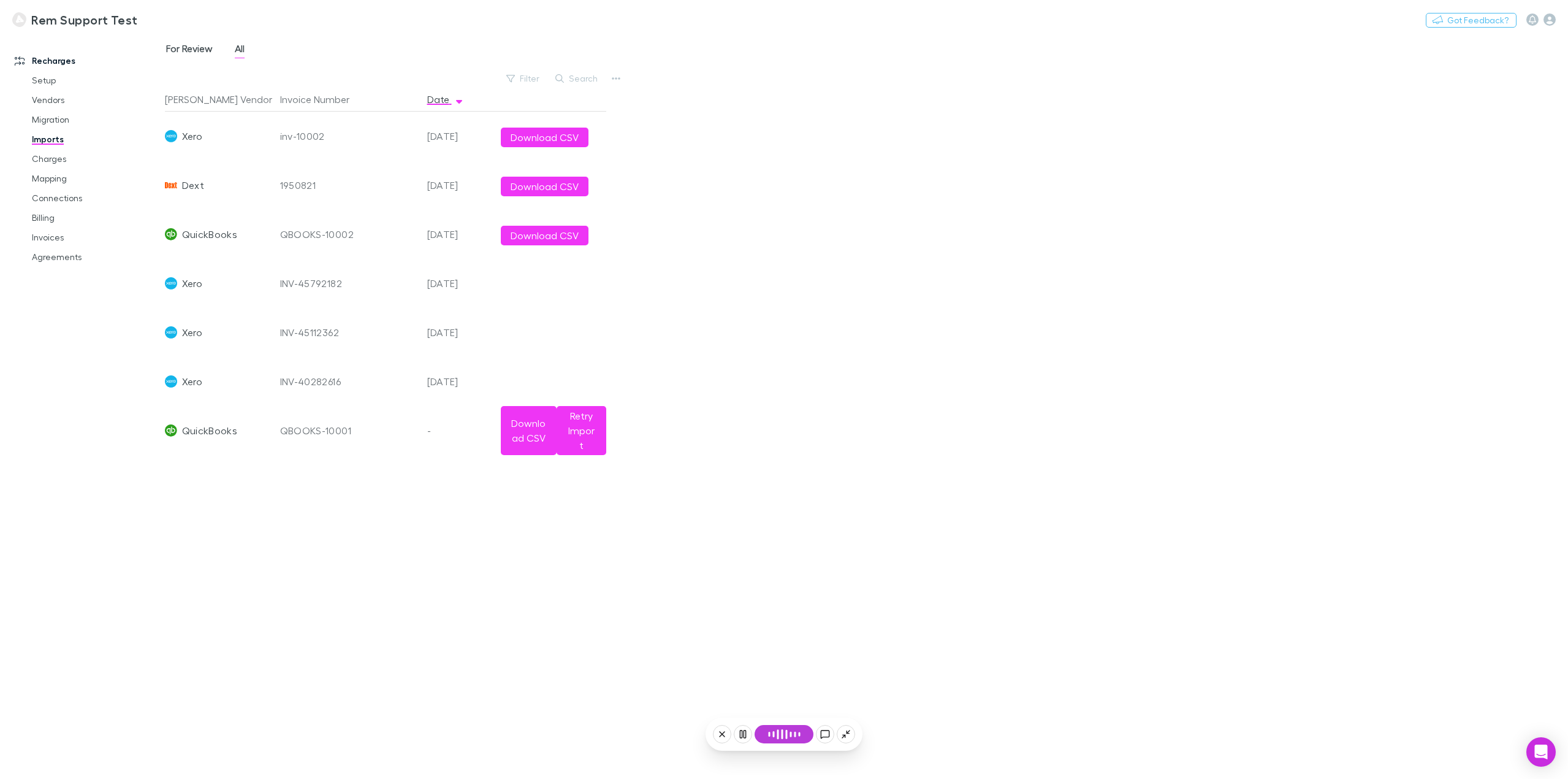
click at [198, 53] on span "For Review" at bounding box center [189, 50] width 46 height 16
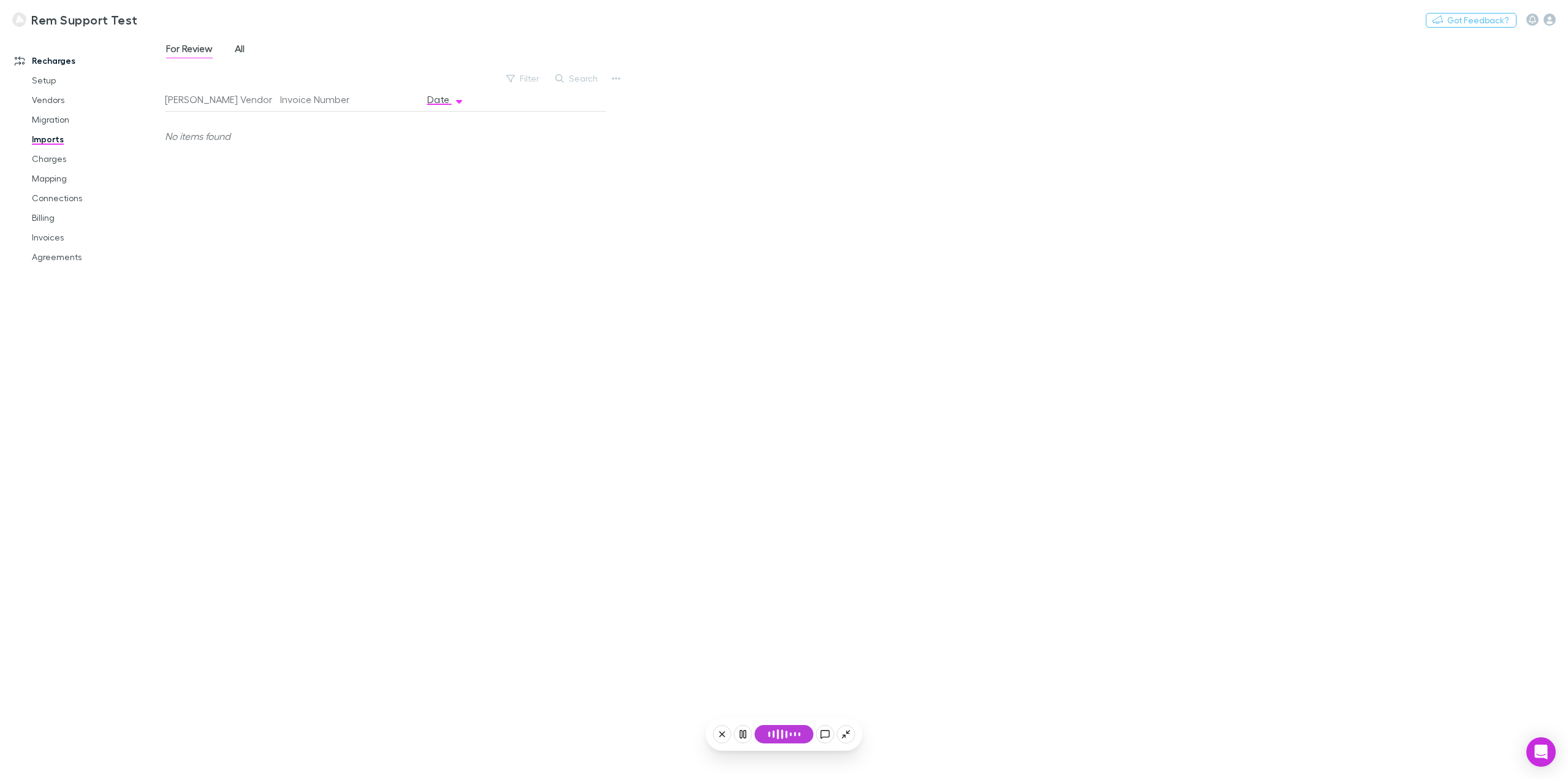
click at [245, 57] on span "All" at bounding box center [239, 50] width 9 height 16
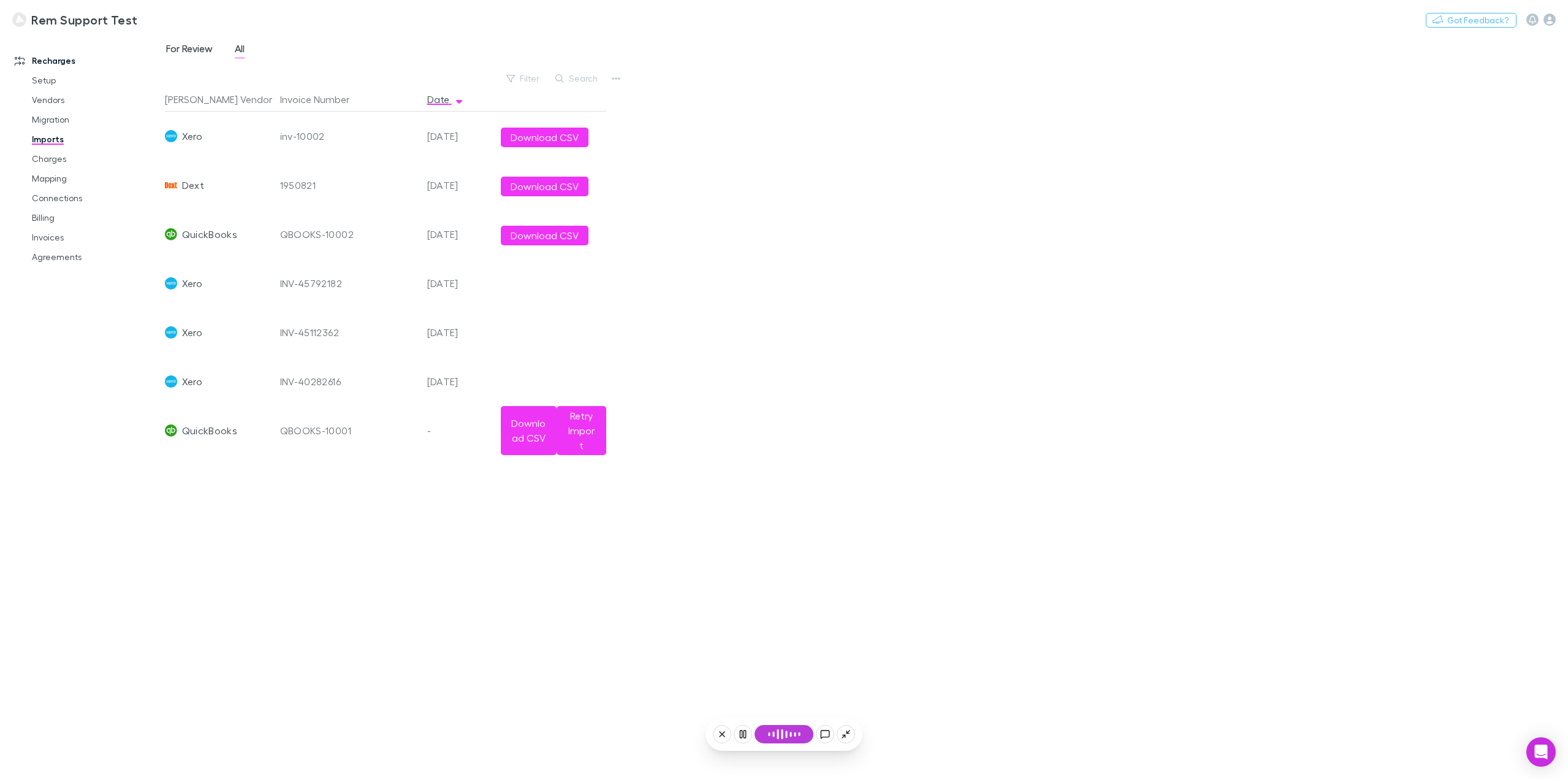
click at [203, 57] on span "For Review" at bounding box center [189, 50] width 46 height 16
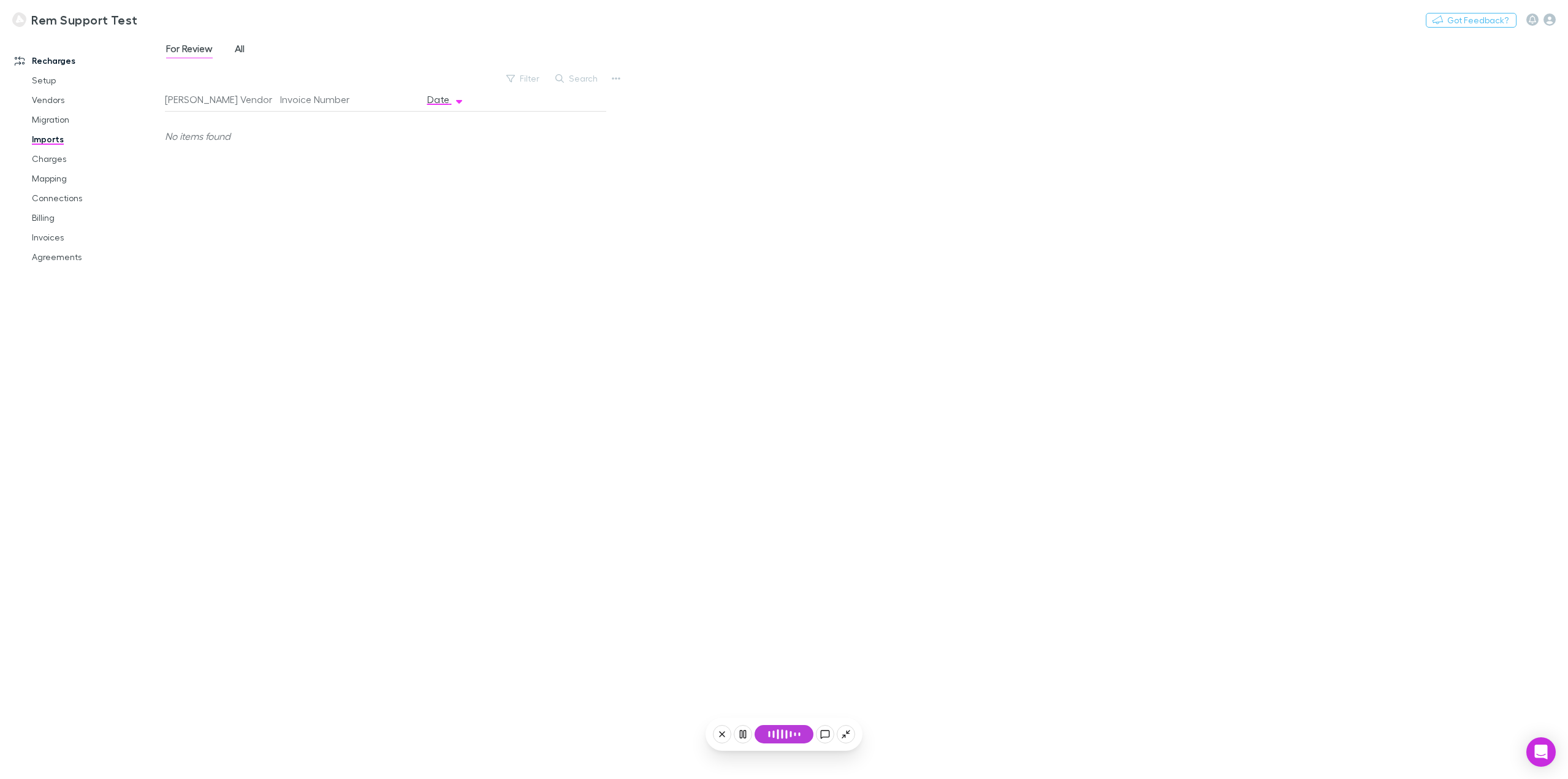
click at [245, 53] on link "All" at bounding box center [239, 50] width 12 height 20
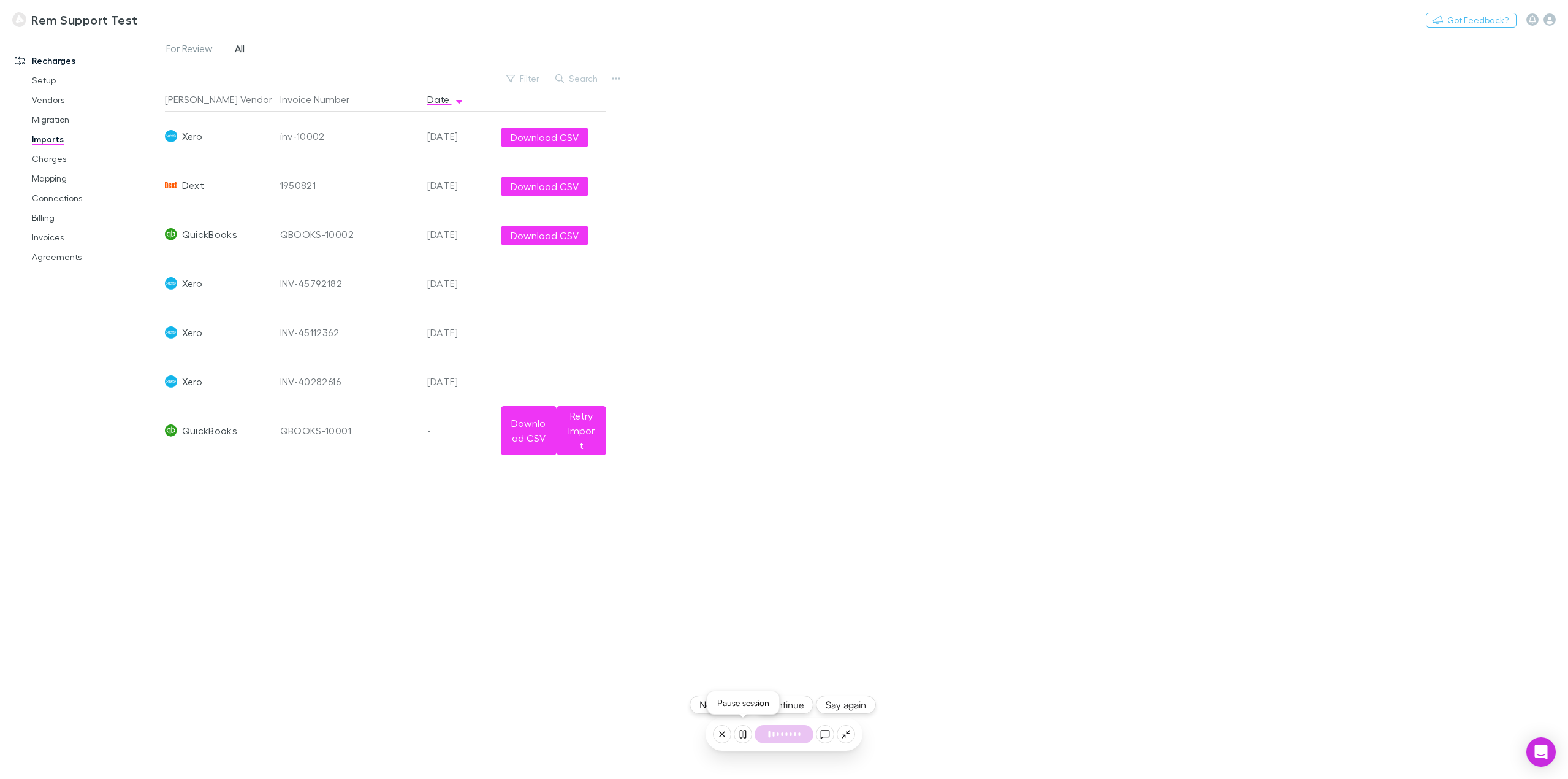
click at [744, 733] on rect at bounding box center [745, 734] width 2 height 8
click at [51, 241] on link "Invoices" at bounding box center [96, 237] width 152 height 20
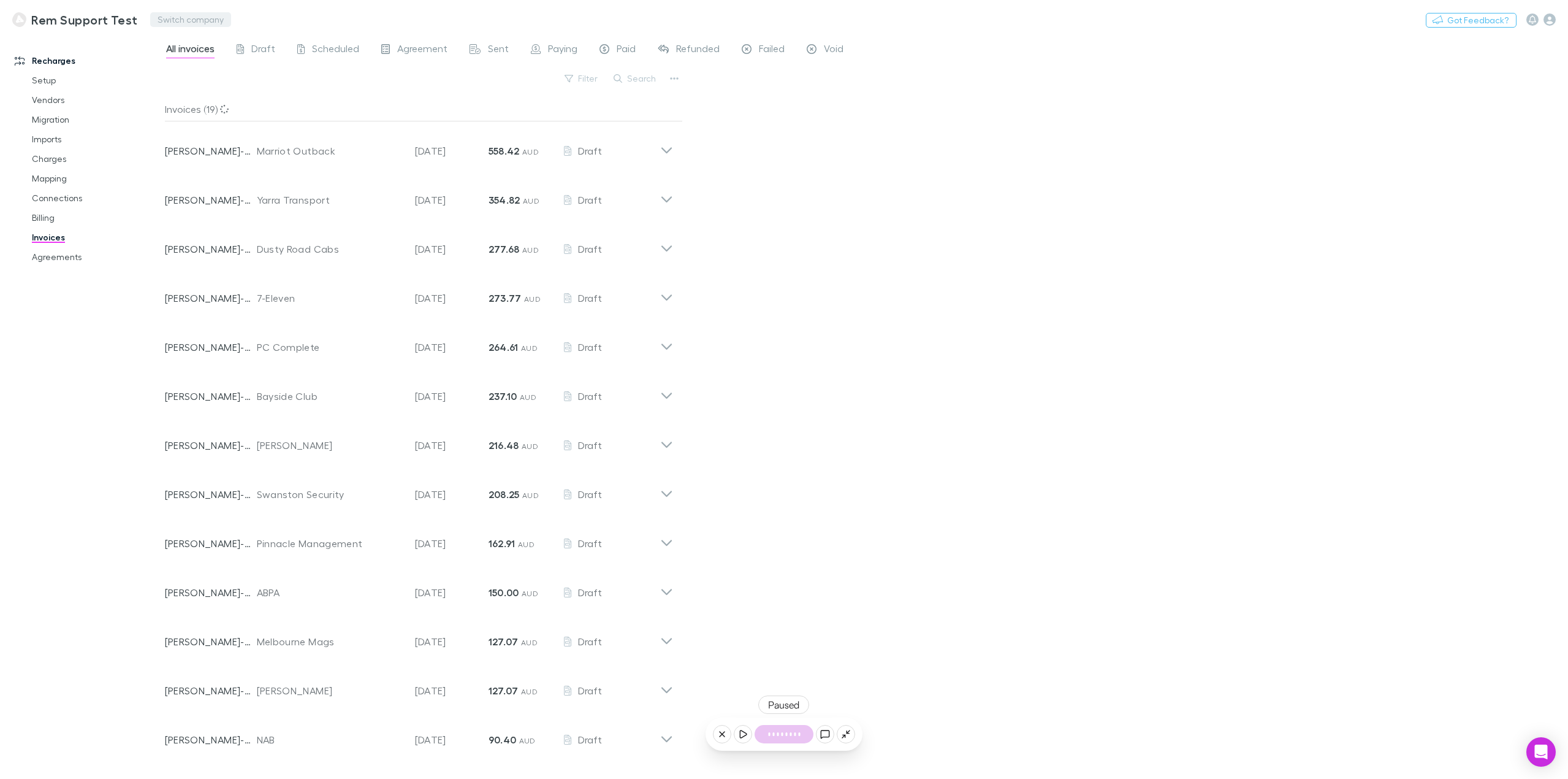
click at [174, 25] on button "Switch company" at bounding box center [191, 19] width 81 height 15
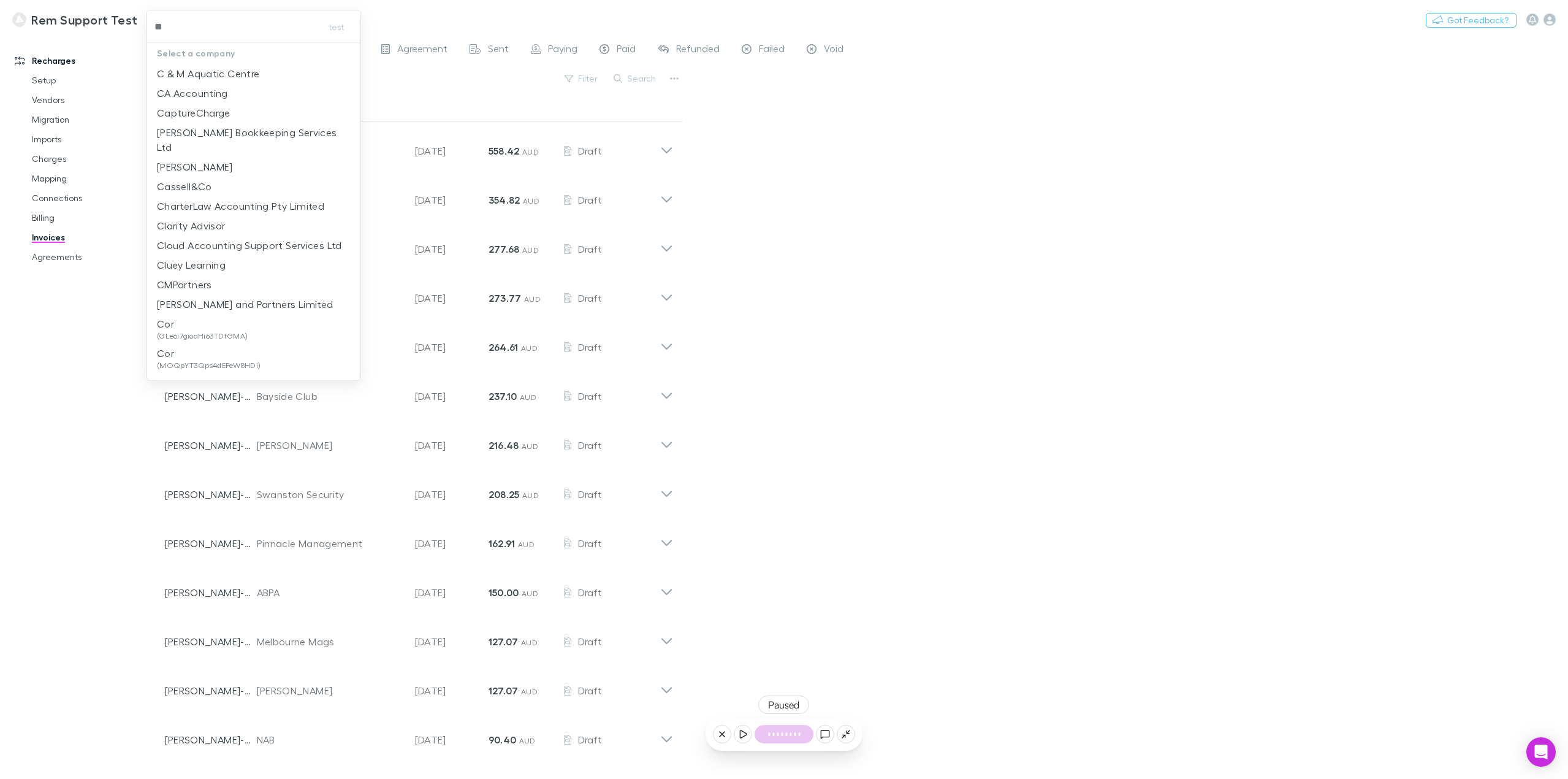
type input "***"
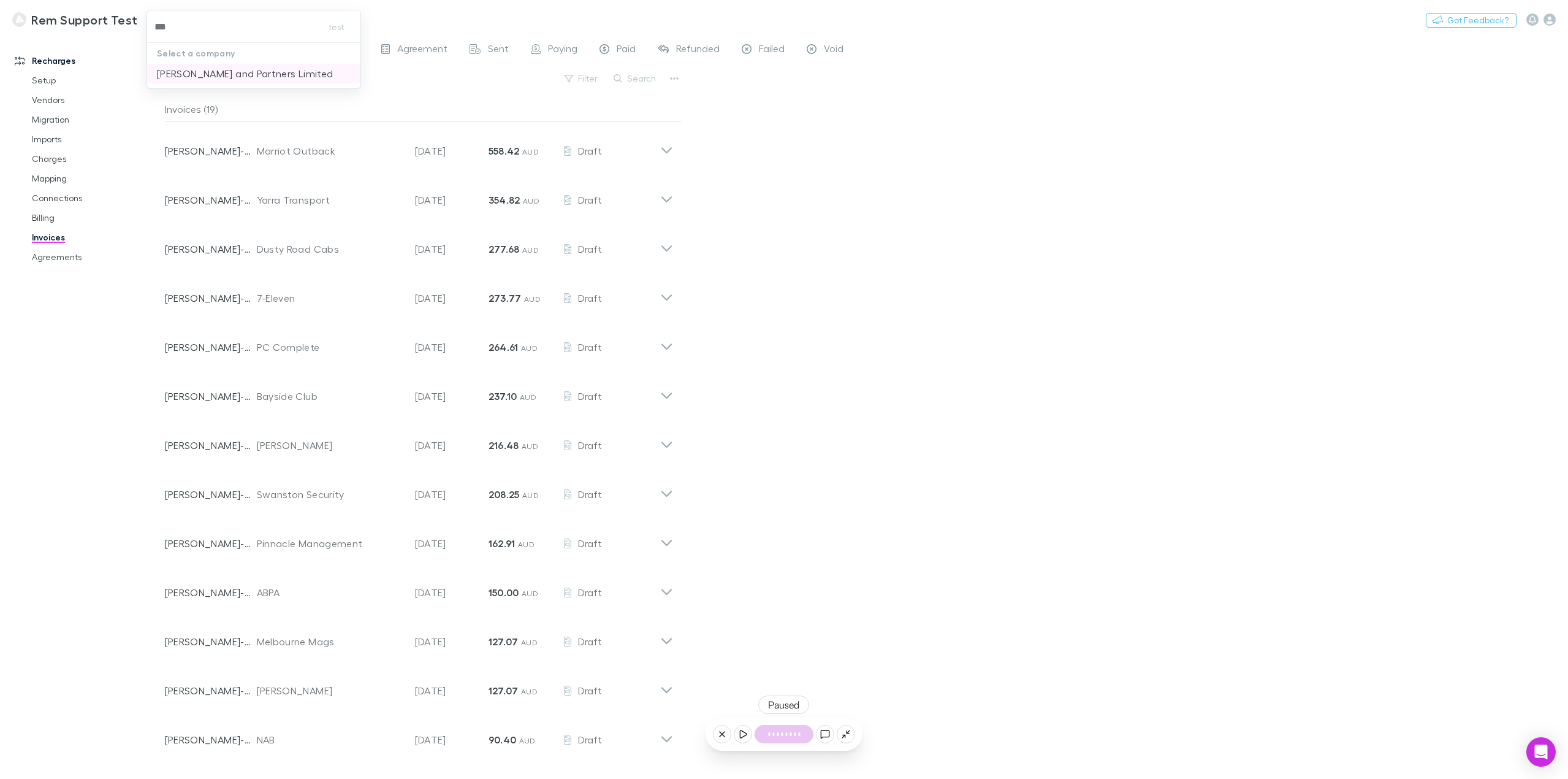
click at [268, 68] on p "[PERSON_NAME] and Partners Limited" at bounding box center [245, 73] width 176 height 15
click at [492, 54] on span "Sent" at bounding box center [498, 50] width 21 height 16
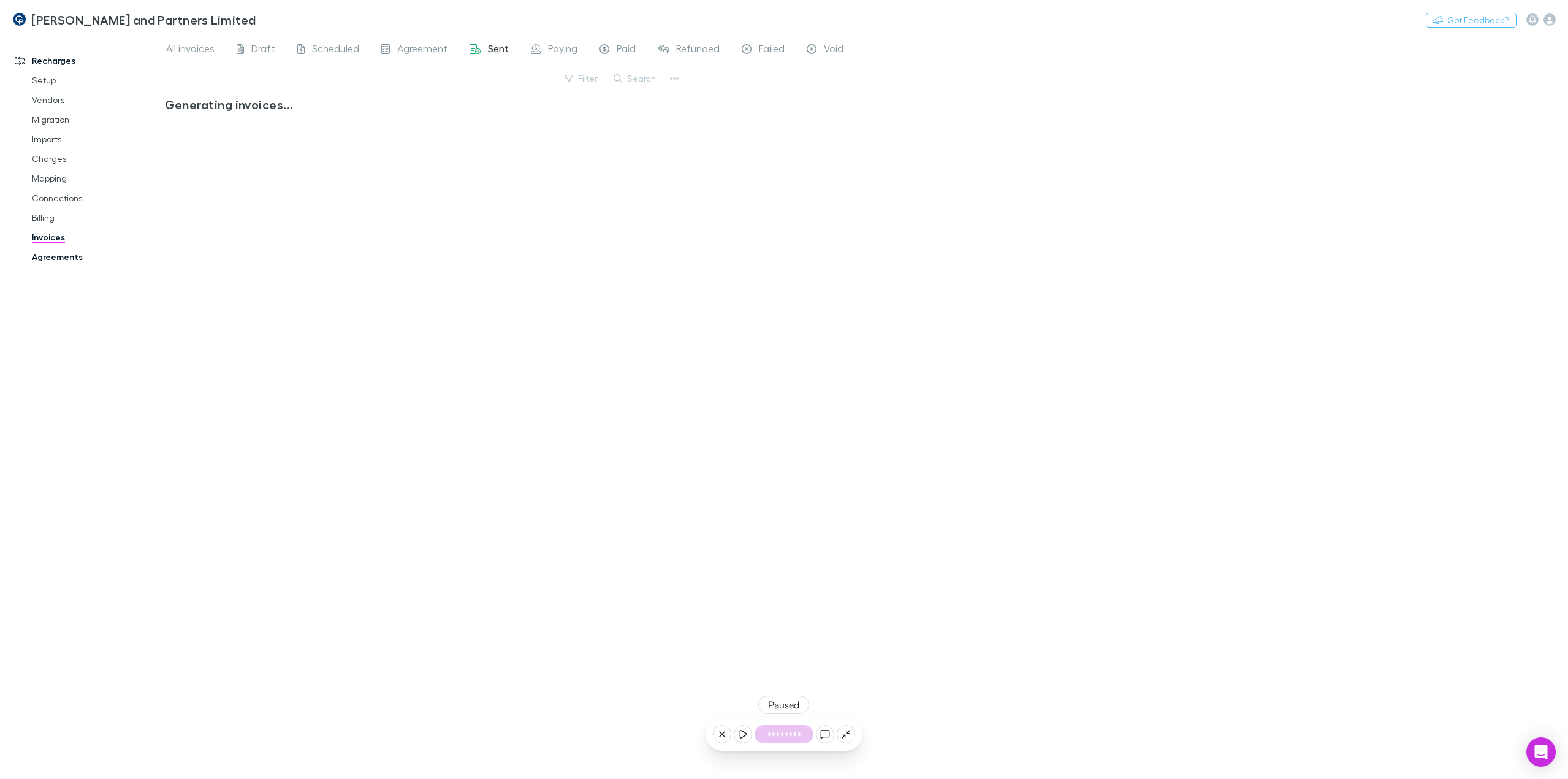
click at [56, 260] on link "Agreements" at bounding box center [96, 257] width 152 height 20
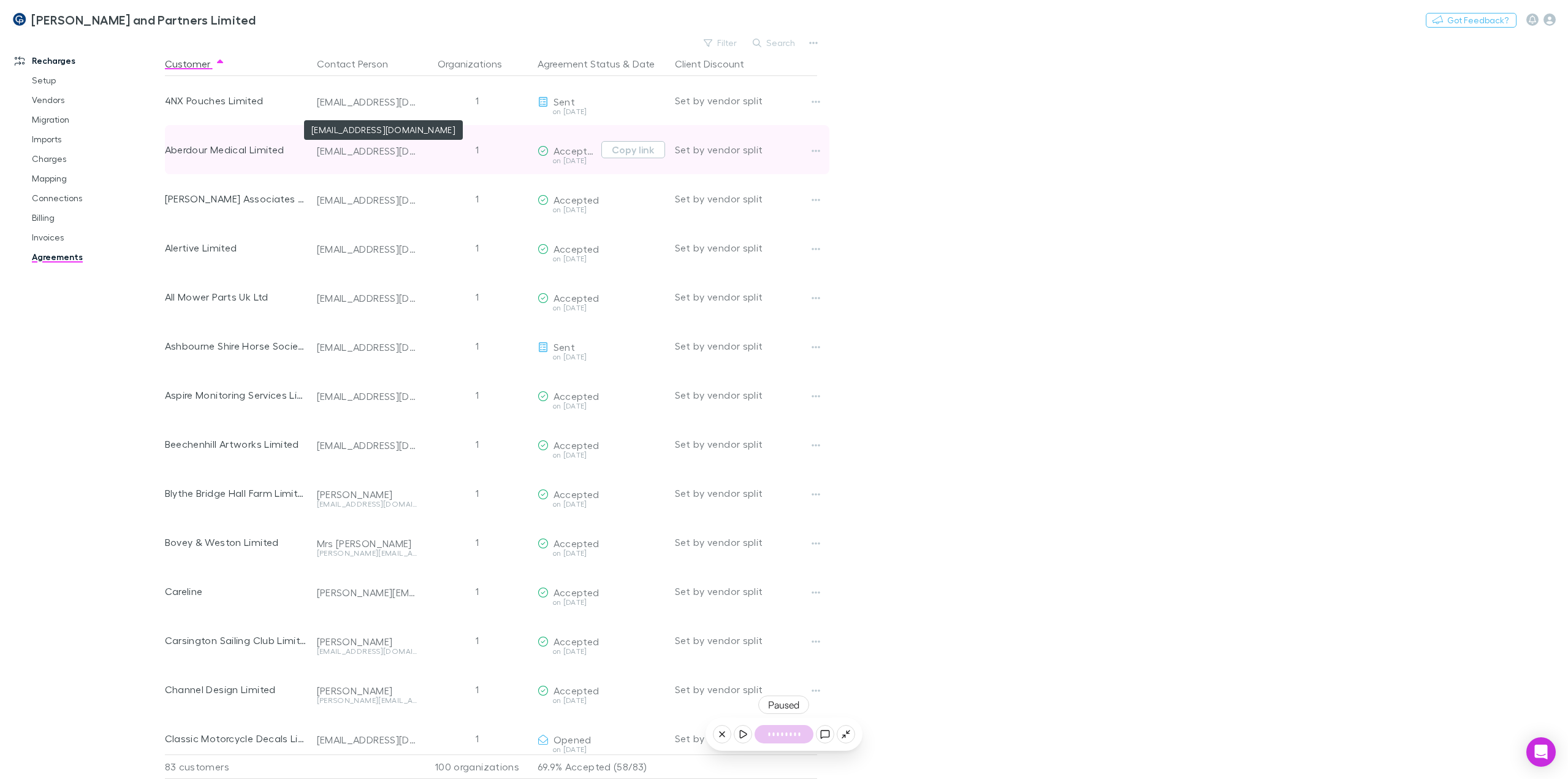
click at [355, 149] on div "[EMAIL_ADDRESS][DOMAIN_NAME]" at bounding box center [368, 150] width 101 height 12
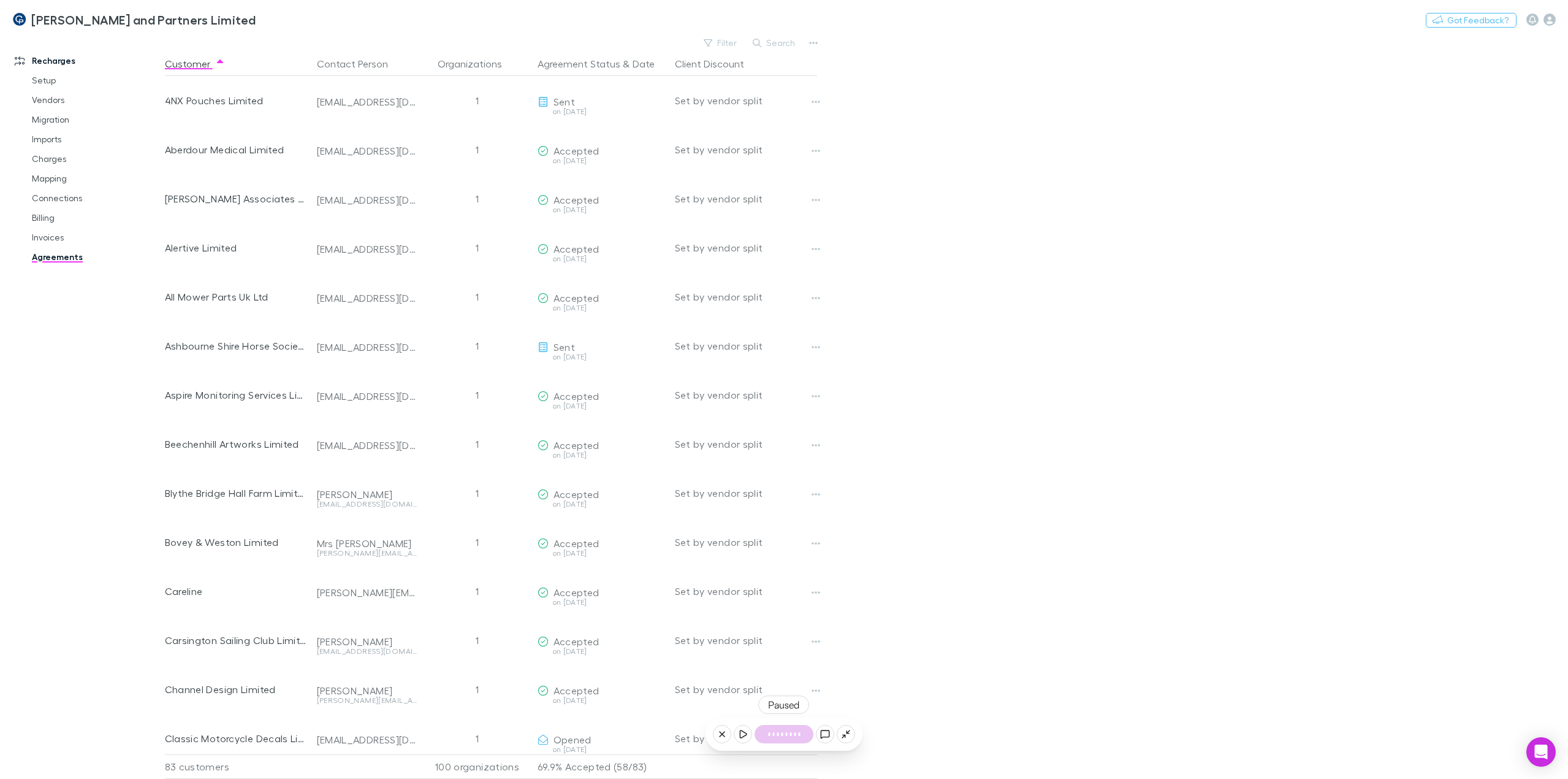
click at [745, 735] on icon at bounding box center [742, 733] width 9 height 9
click at [70, 162] on link "Charges" at bounding box center [96, 158] width 152 height 20
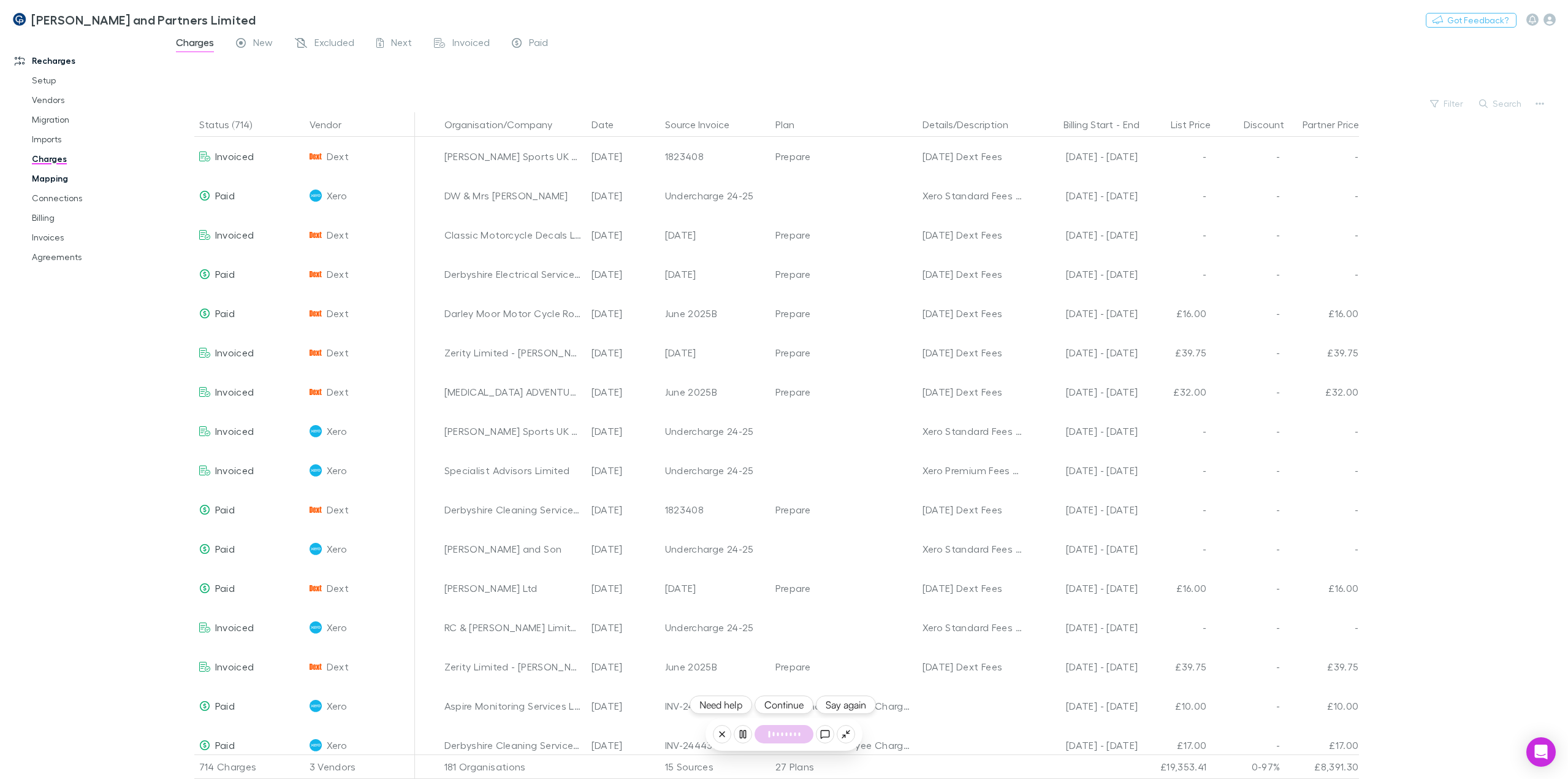
click at [51, 180] on link "Mapping" at bounding box center [96, 178] width 152 height 20
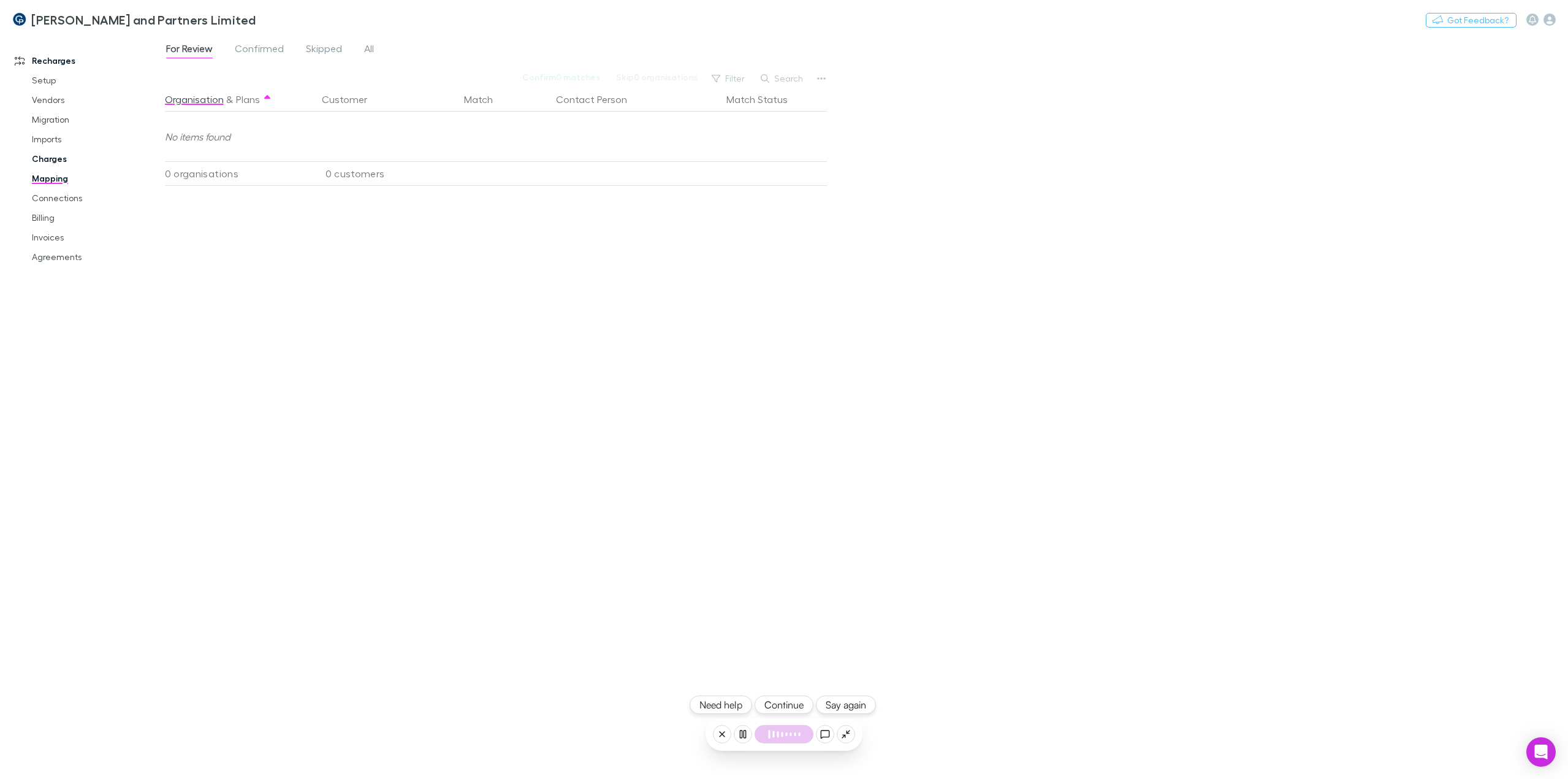
drag, startPoint x: 60, startPoint y: 158, endPoint x: 92, endPoint y: 162, distance: 32.2
click at [60, 158] on link "Charges" at bounding box center [96, 158] width 152 height 20
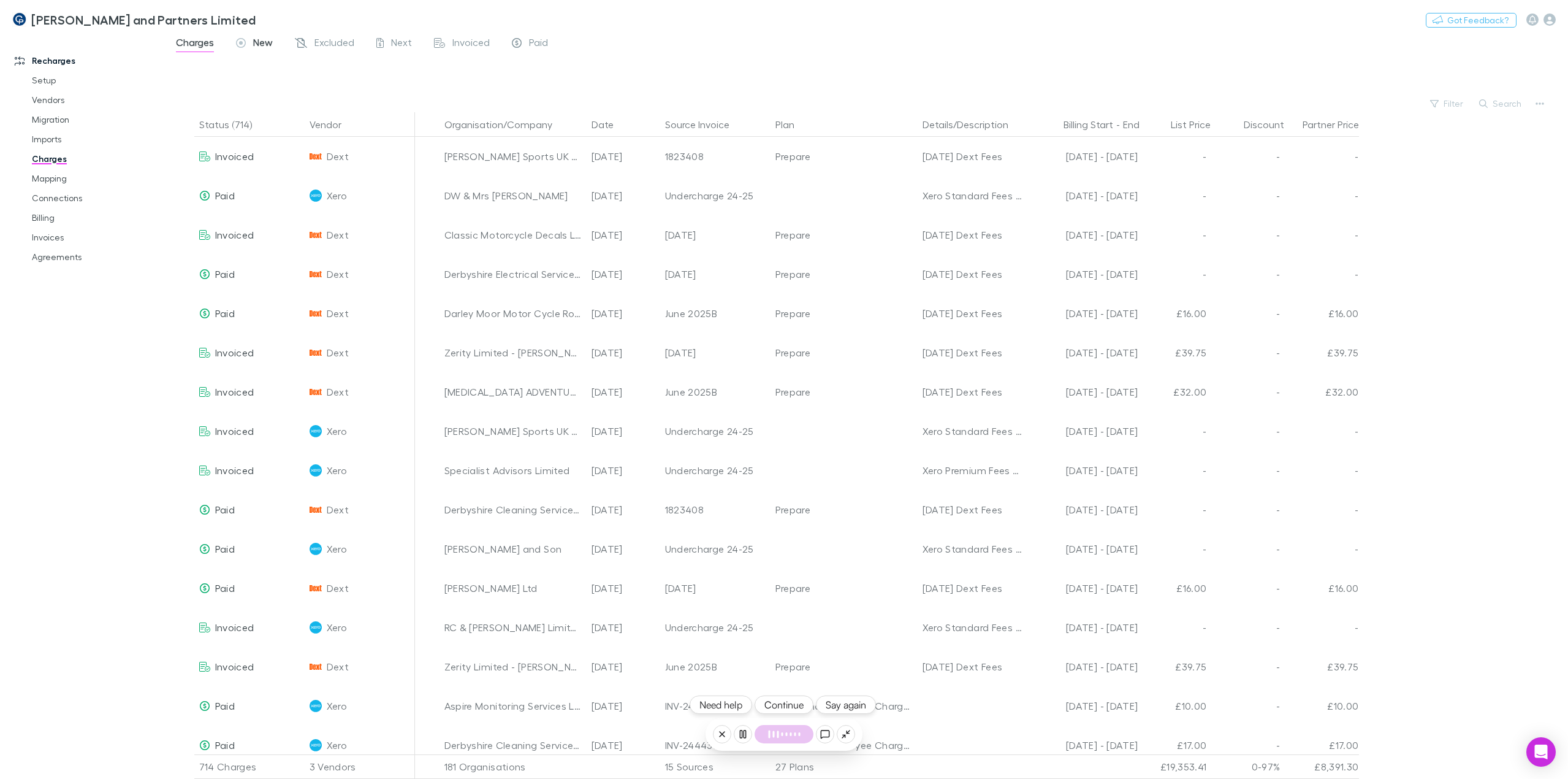
click at [256, 44] on span "New" at bounding box center [262, 44] width 20 height 16
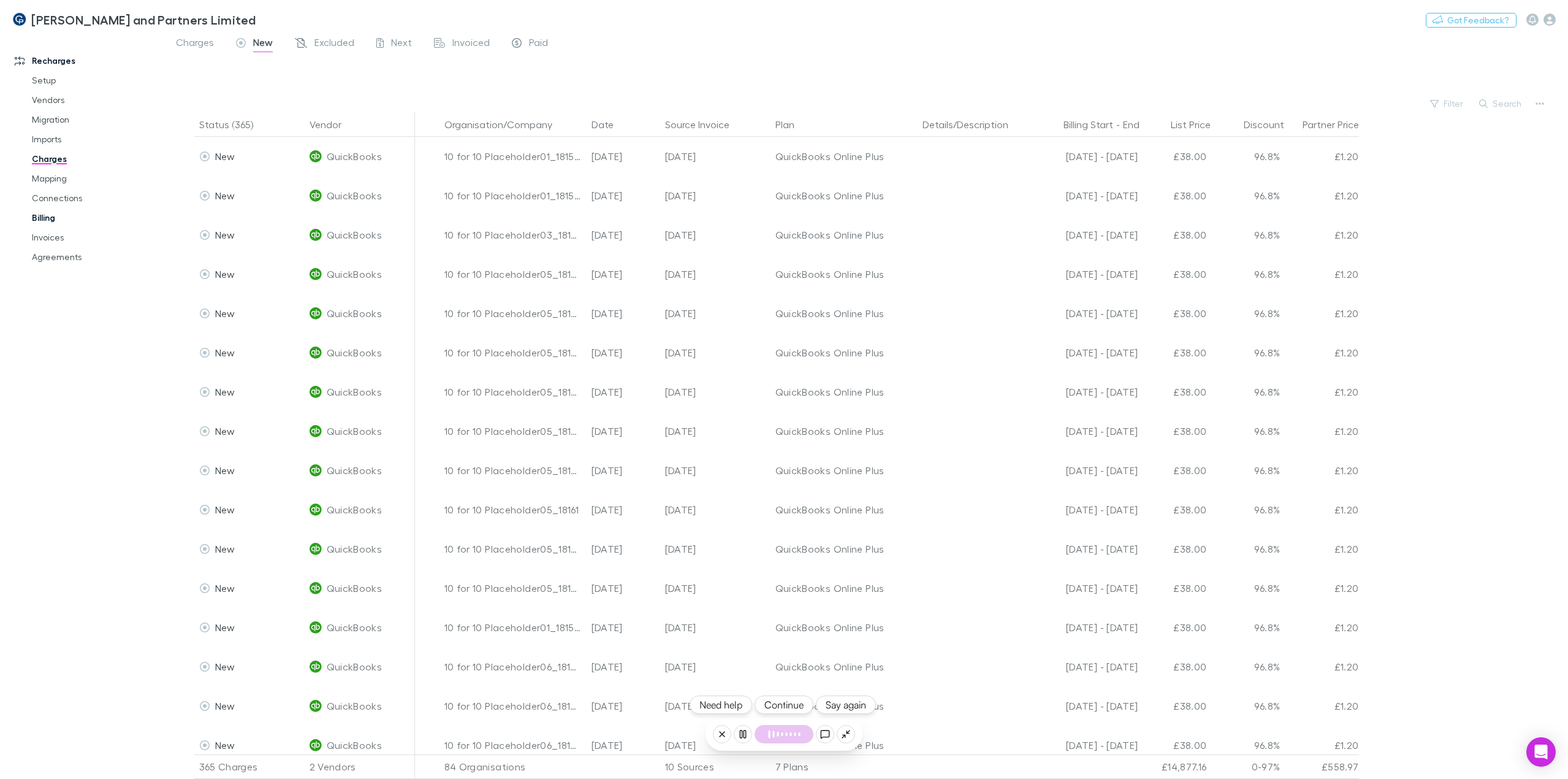
click at [65, 220] on link "Billing" at bounding box center [96, 217] width 152 height 20
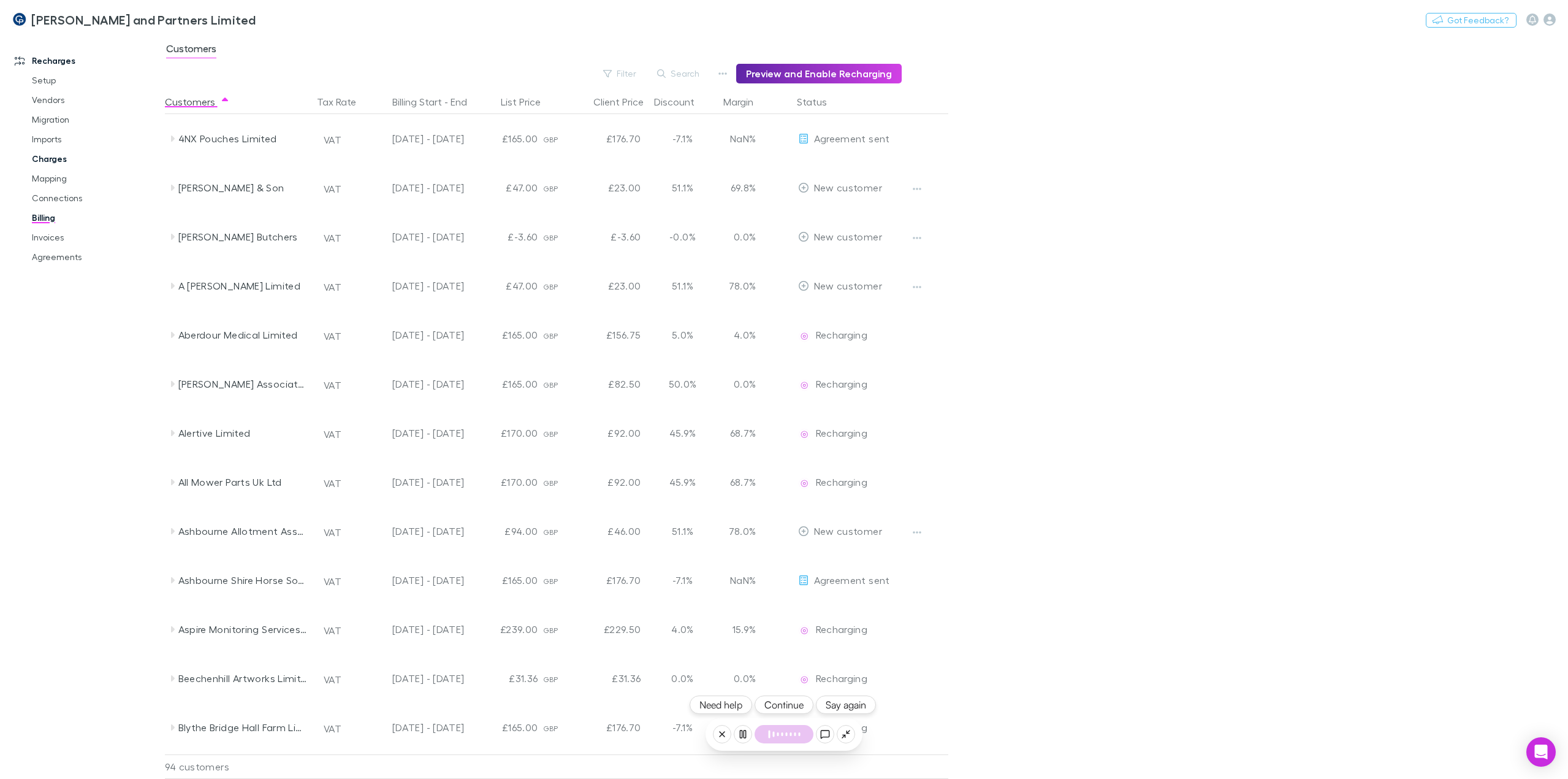
drag, startPoint x: 55, startPoint y: 179, endPoint x: 79, endPoint y: 163, distance: 28.8
click at [55, 179] on link "Mapping" at bounding box center [96, 178] width 152 height 20
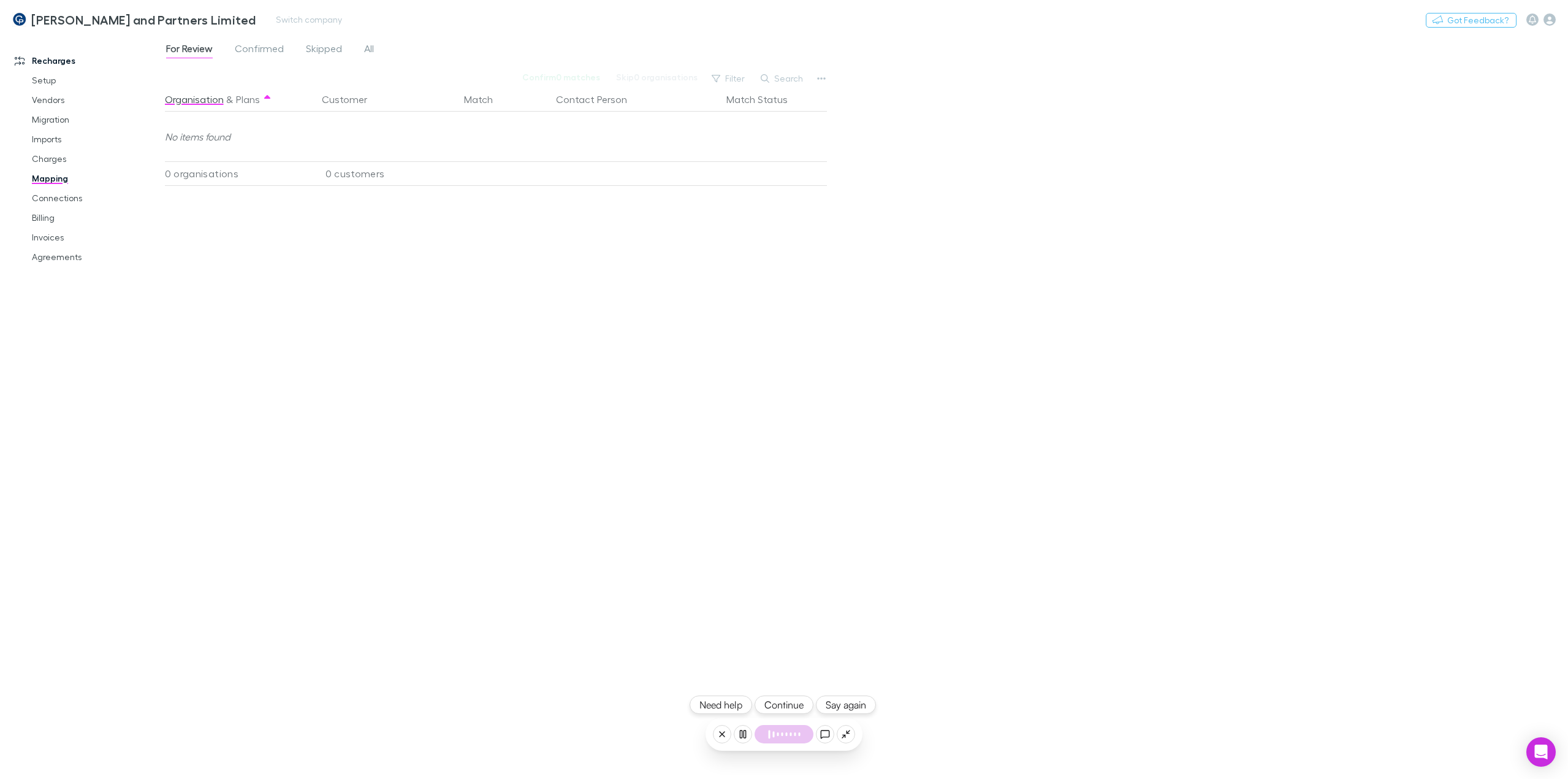
drag, startPoint x: 42, startPoint y: 241, endPoint x: 174, endPoint y: 1, distance: 273.9
click at [42, 241] on link "Invoices" at bounding box center [96, 237] width 152 height 20
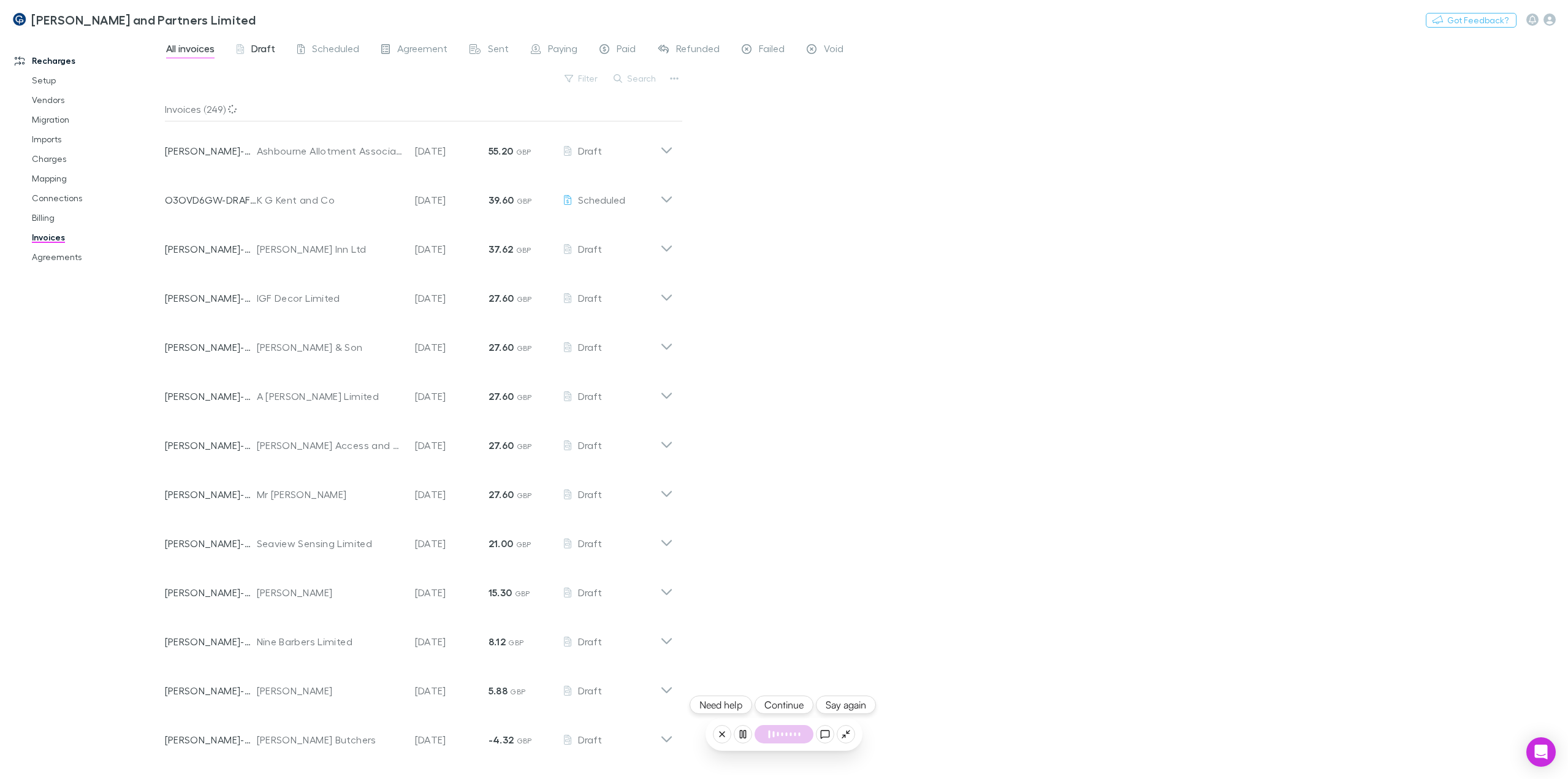
click at [263, 50] on span "Draft" at bounding box center [263, 50] width 24 height 16
drag, startPoint x: 54, startPoint y: 223, endPoint x: 204, endPoint y: 17, distance: 254.8
click at [54, 223] on link "Billing" at bounding box center [96, 217] width 152 height 20
